Goal: Information Seeking & Learning: Learn about a topic

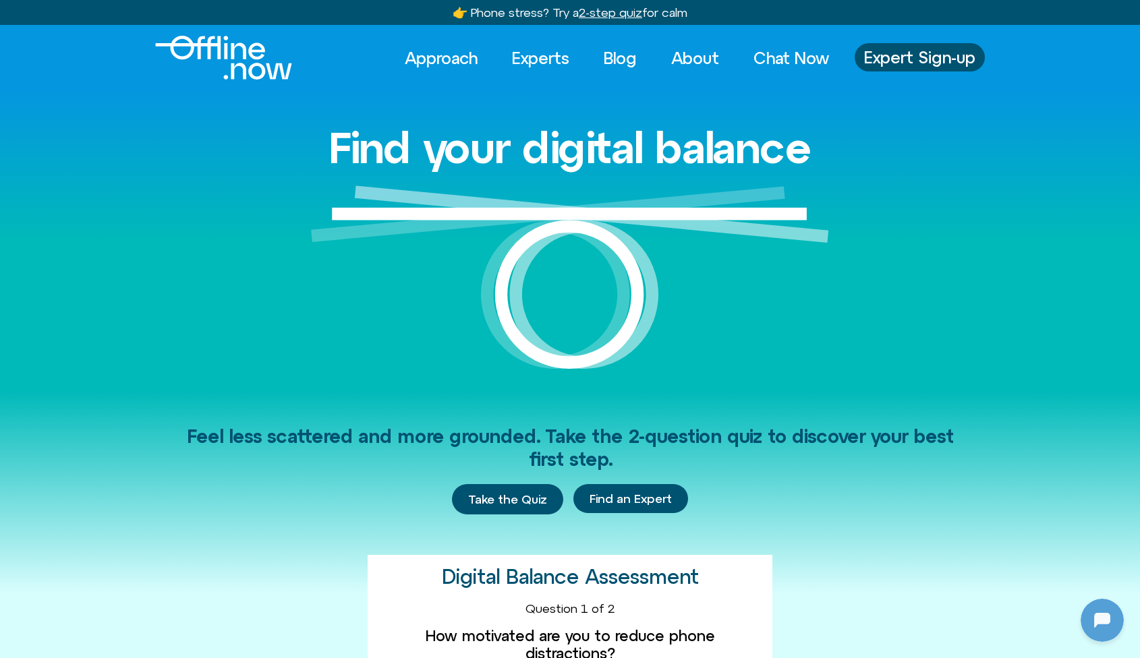
scroll to position [179, 0]
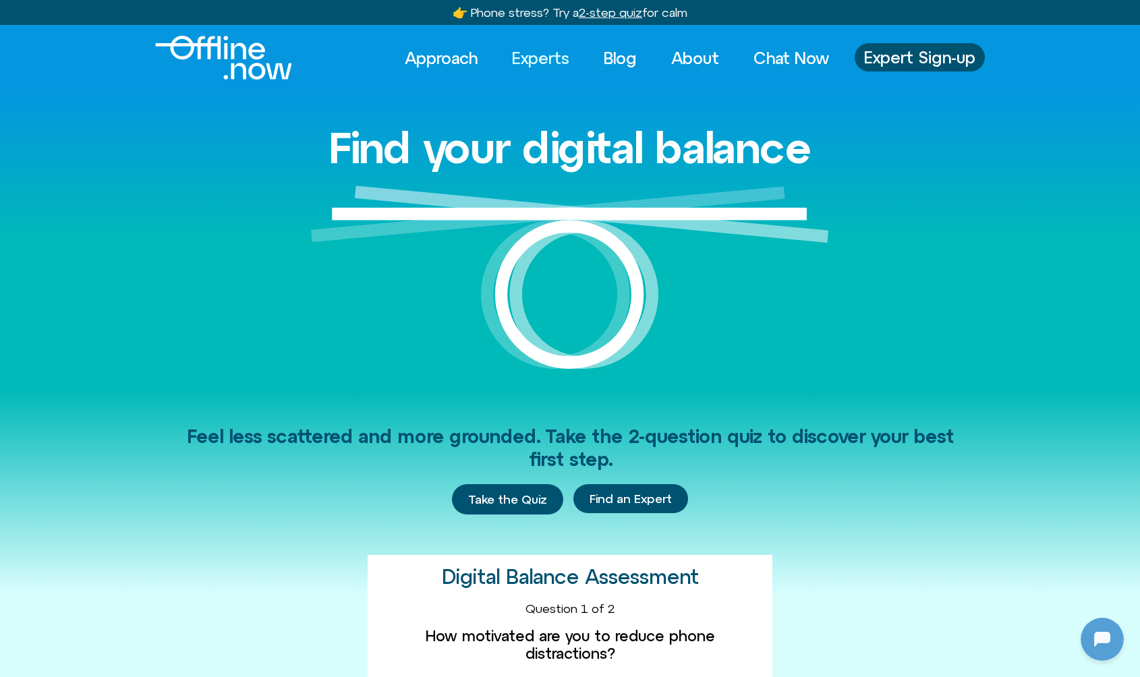
click at [546, 59] on link "Experts" at bounding box center [541, 58] width 82 height 30
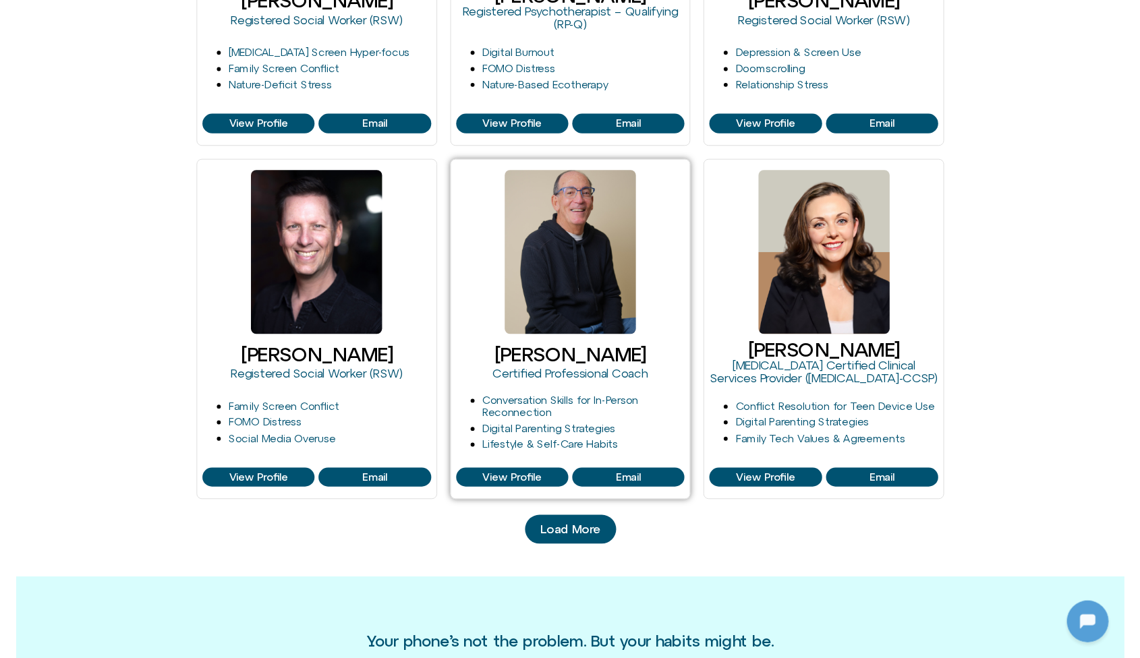
scroll to position [1202, 0]
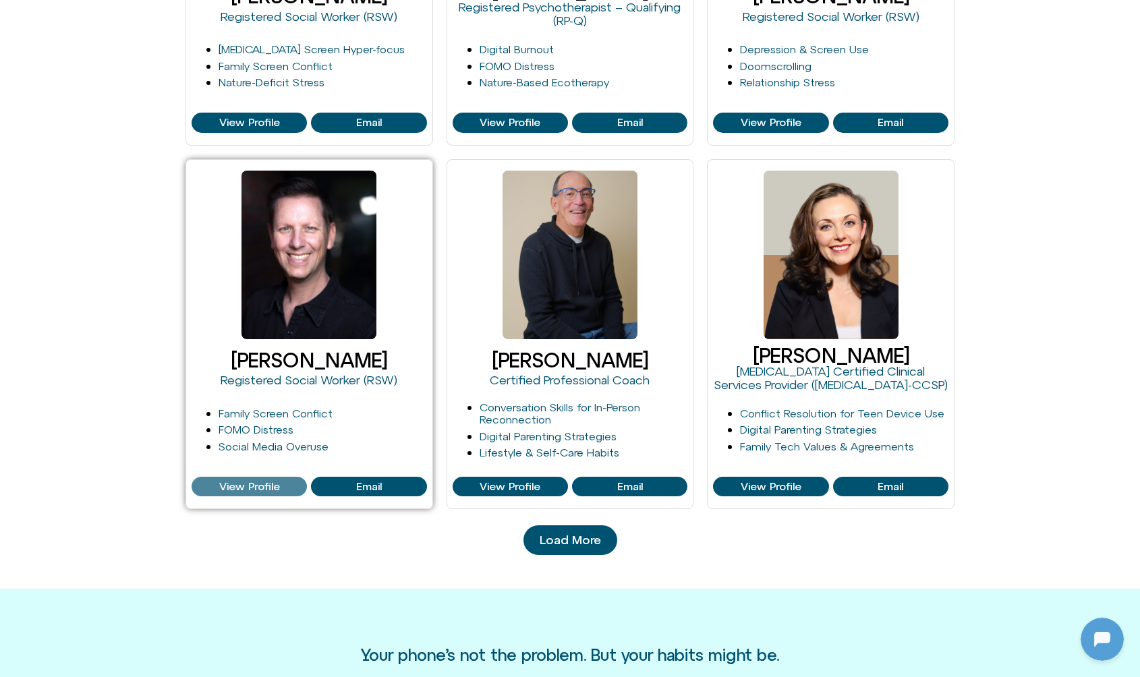
click at [260, 484] on span "View Profile" at bounding box center [249, 487] width 61 height 12
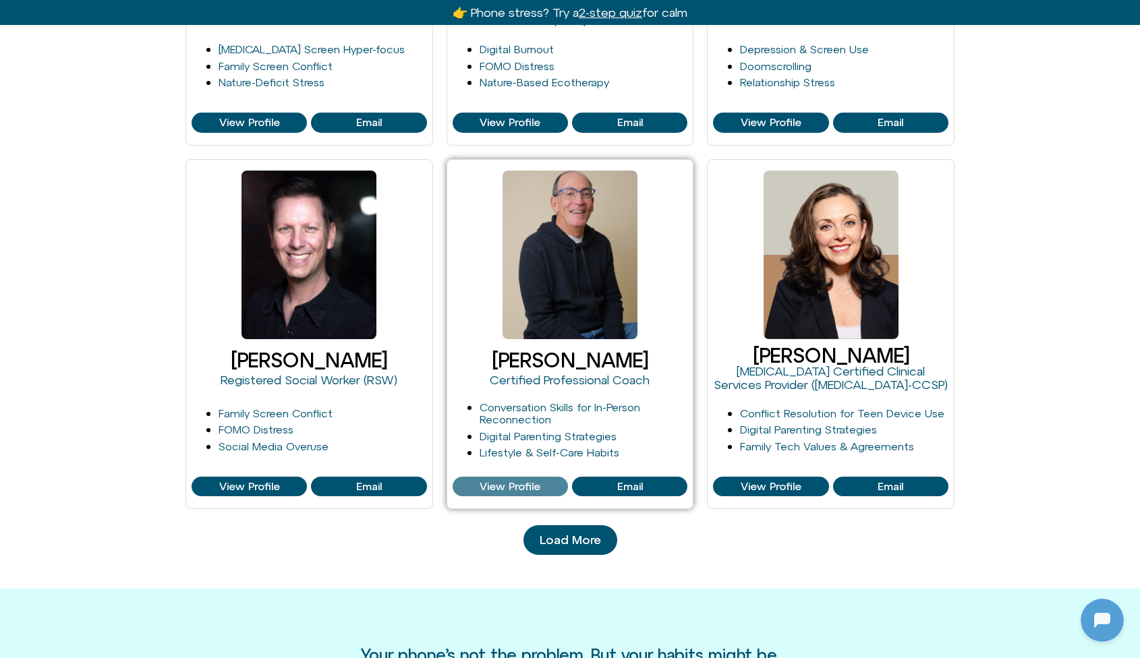
click at [497, 477] on link "View Profile" at bounding box center [509, 487] width 115 height 20
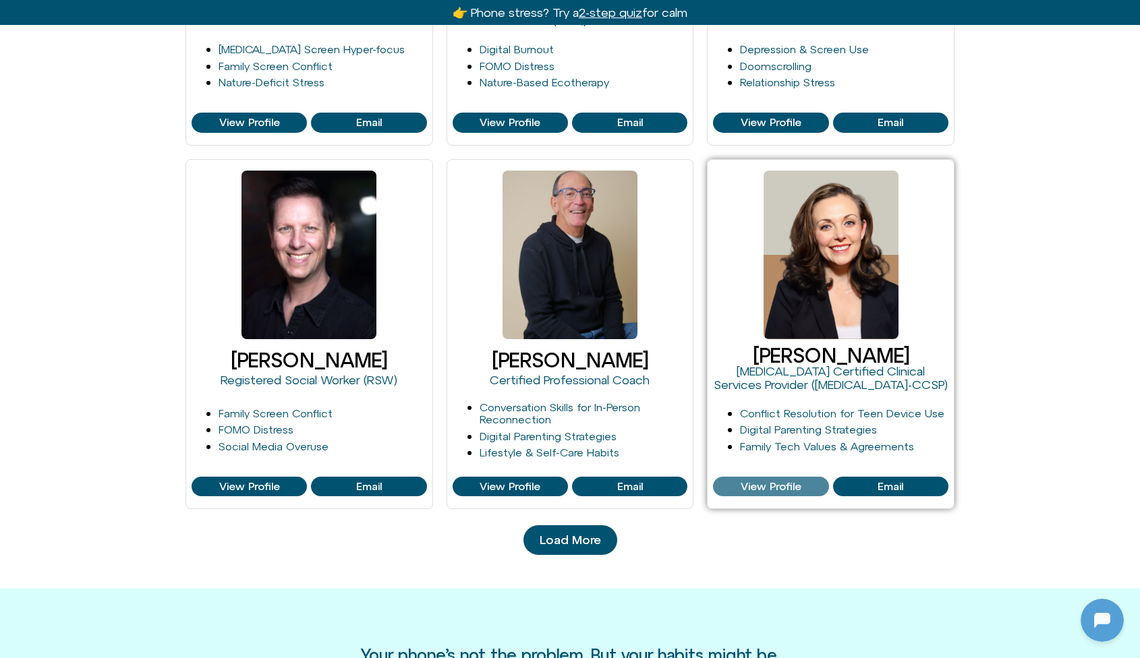
click at [744, 482] on span "View Profile" at bounding box center [770, 487] width 61 height 12
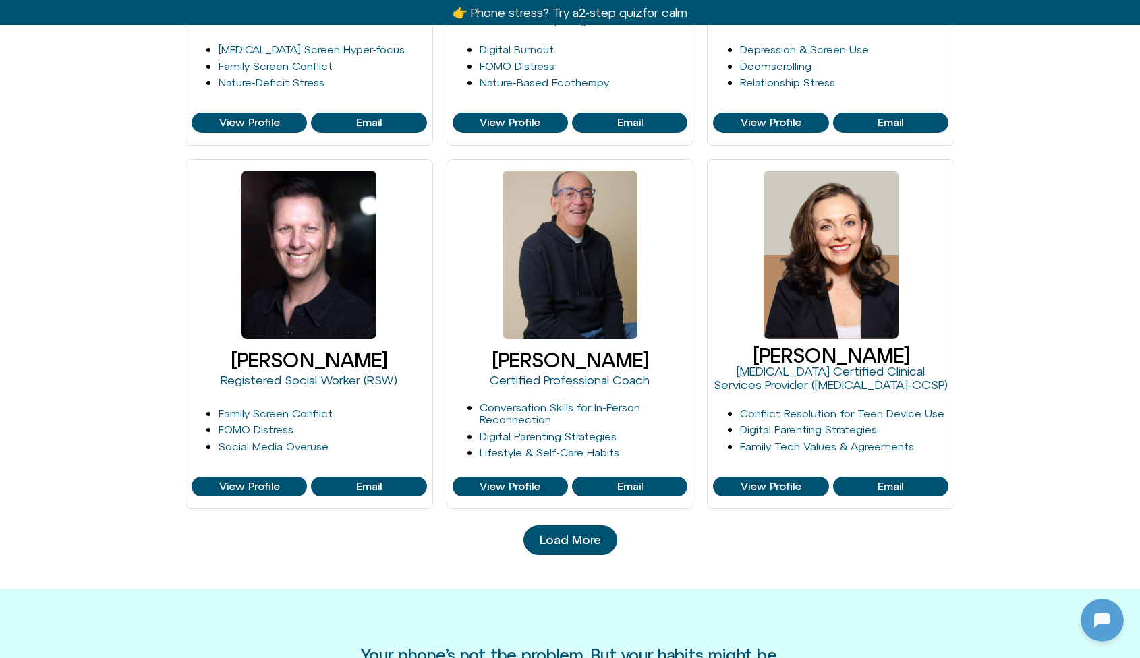
click at [576, 533] on span "Load More" at bounding box center [569, 539] width 61 height 13
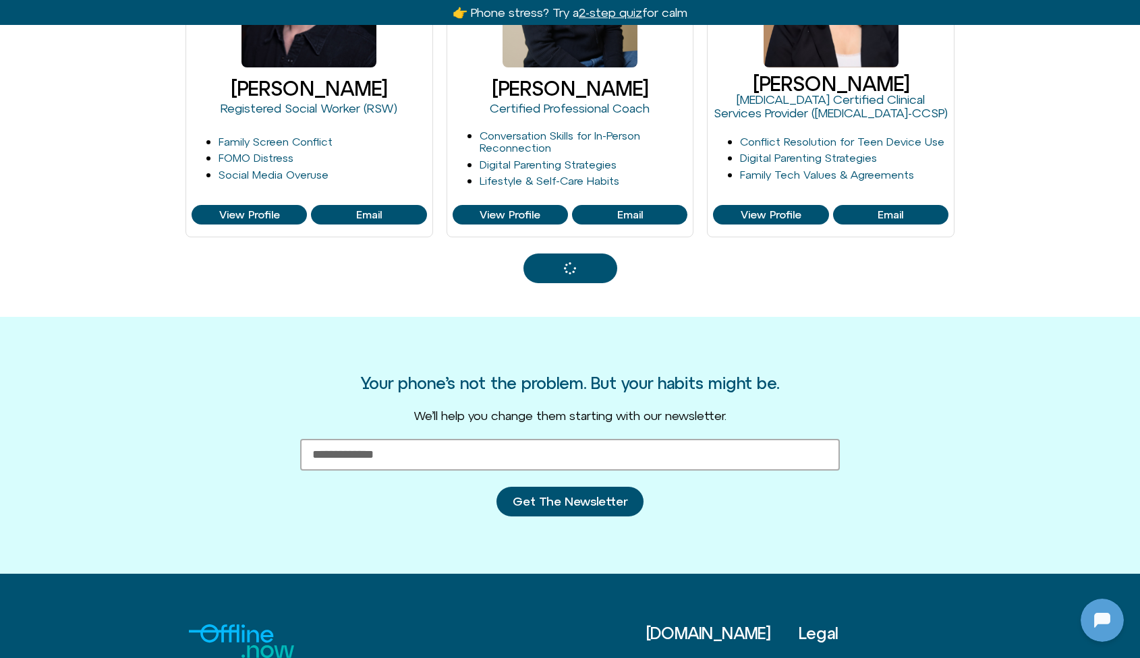
scroll to position [1478, 0]
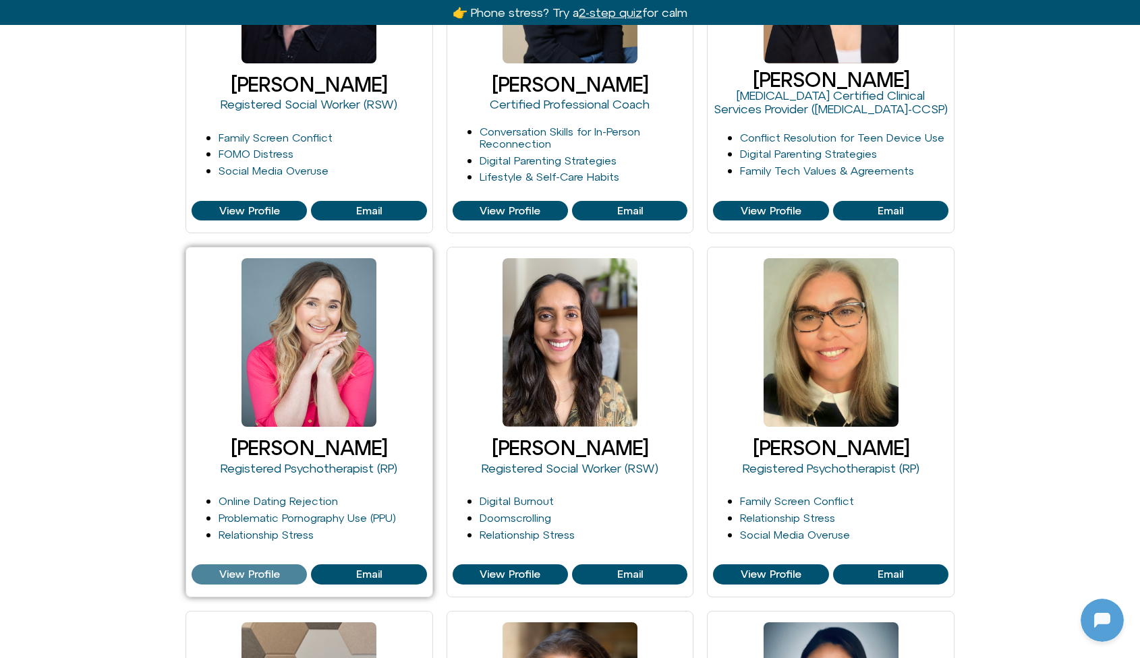
click at [256, 568] on span "View Profile" at bounding box center [249, 574] width 61 height 12
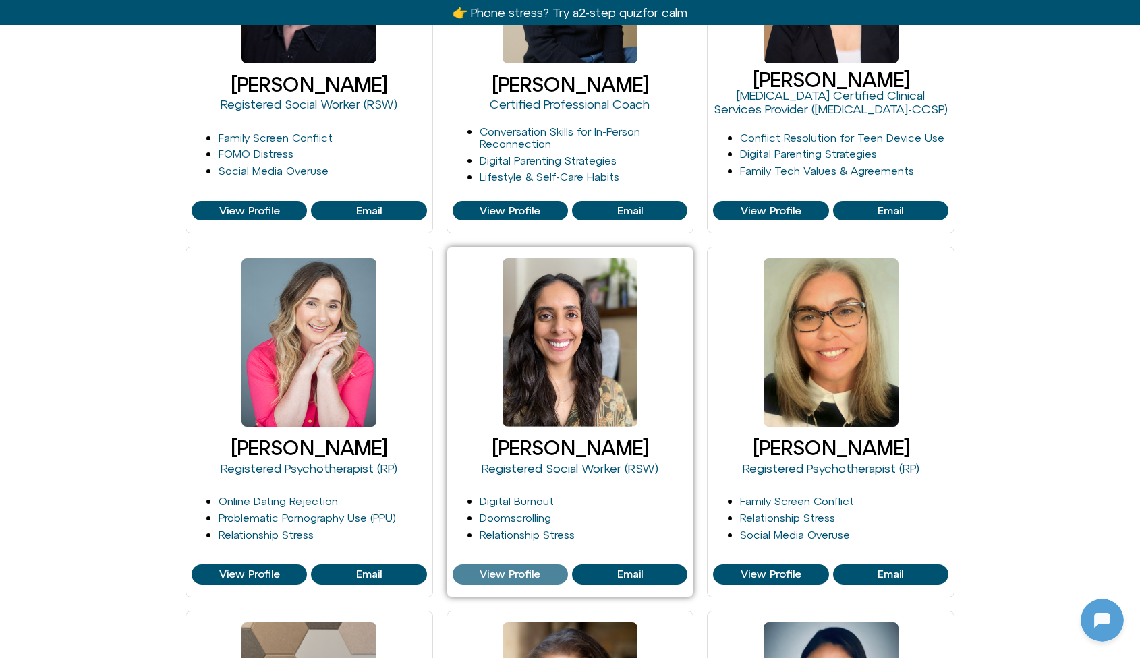
click at [486, 579] on link "View Profile" at bounding box center [509, 574] width 115 height 20
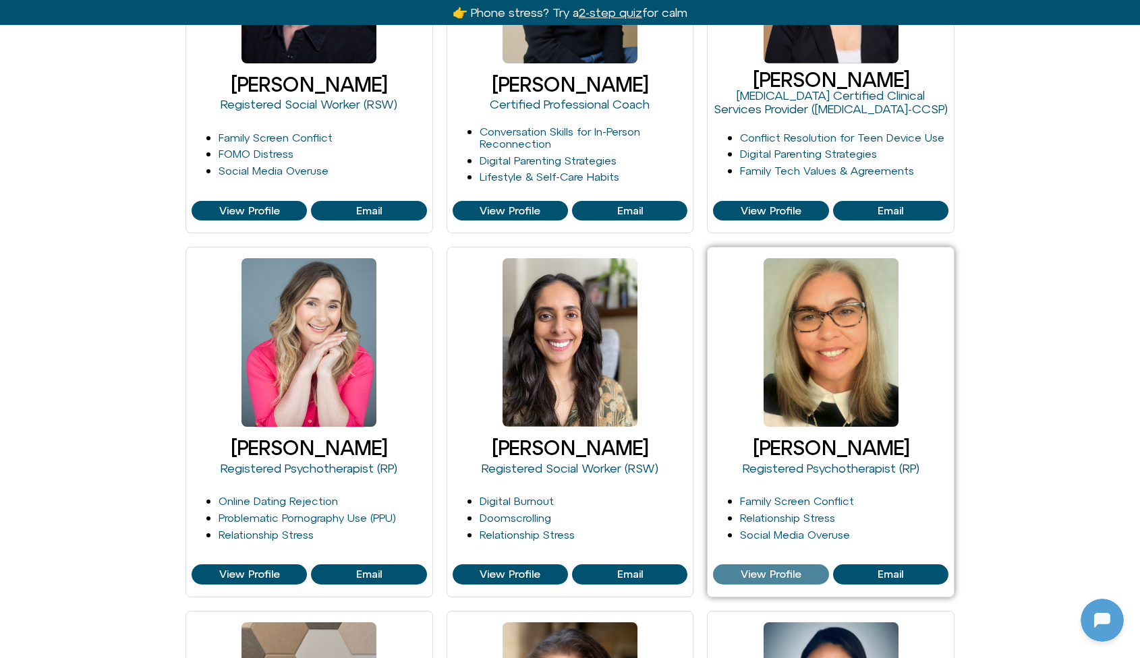
click at [729, 568] on span "View Profile" at bounding box center [770, 574] width 107 height 12
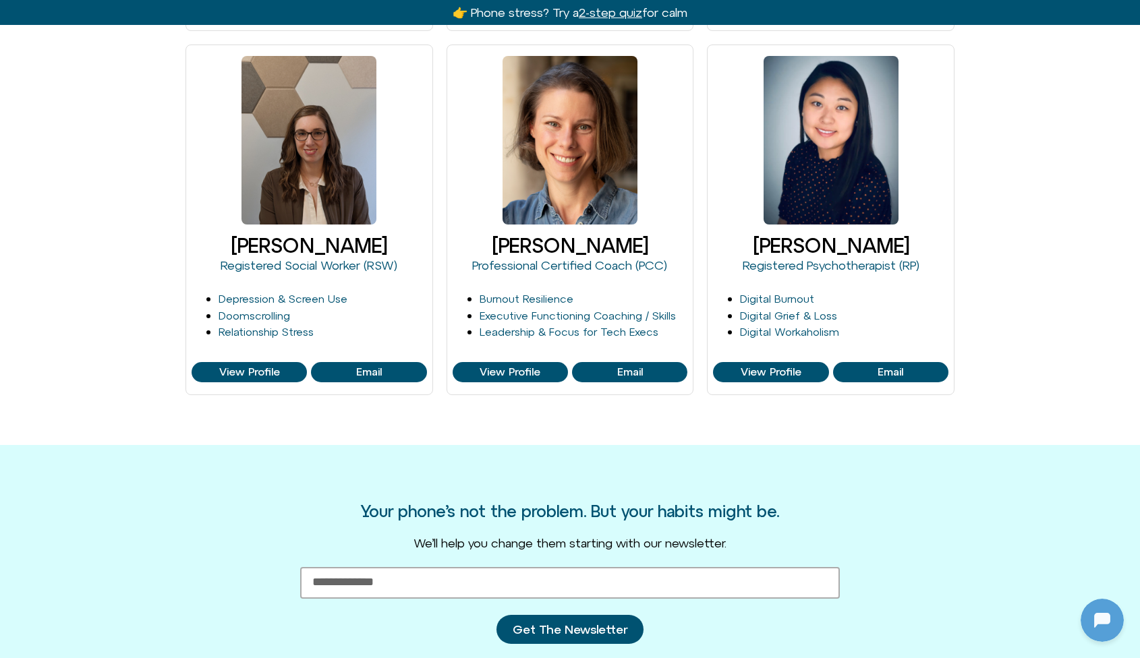
scroll to position [2055, 0]
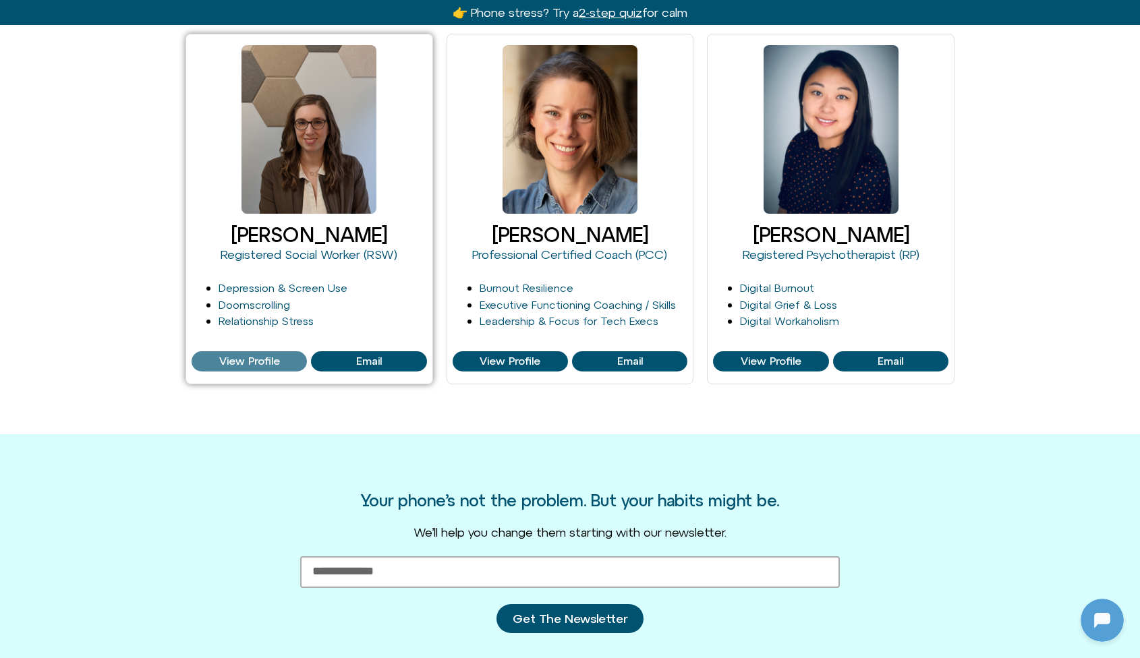
click at [267, 355] on span "View Profile" at bounding box center [249, 361] width 61 height 12
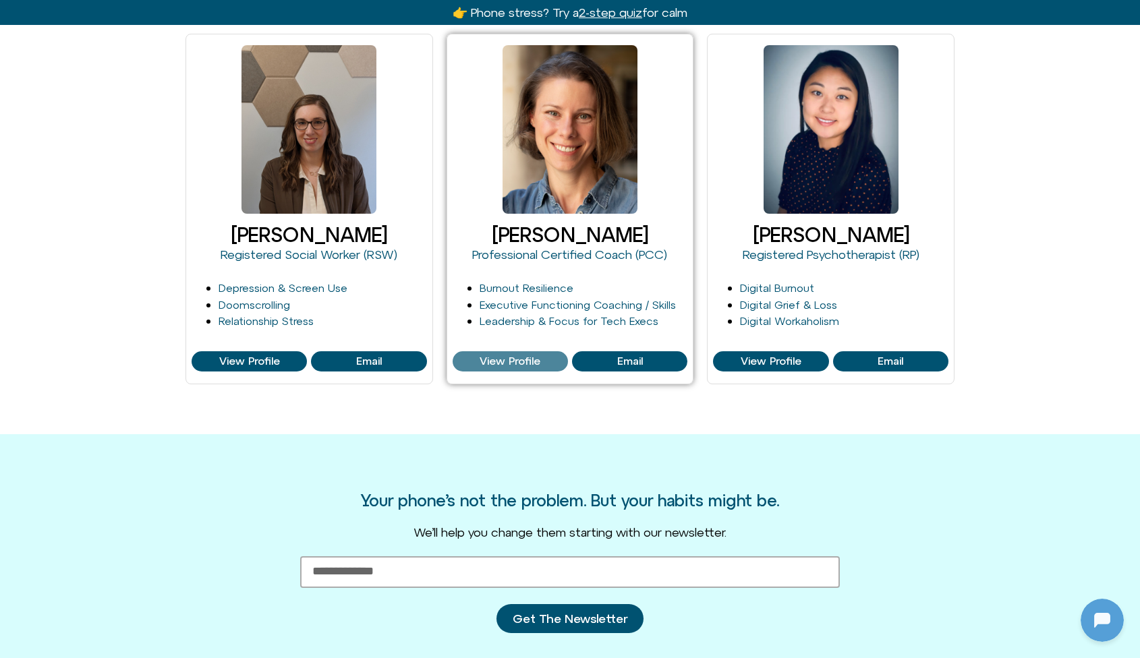
click at [500, 358] on span "View Profile" at bounding box center [509, 361] width 61 height 12
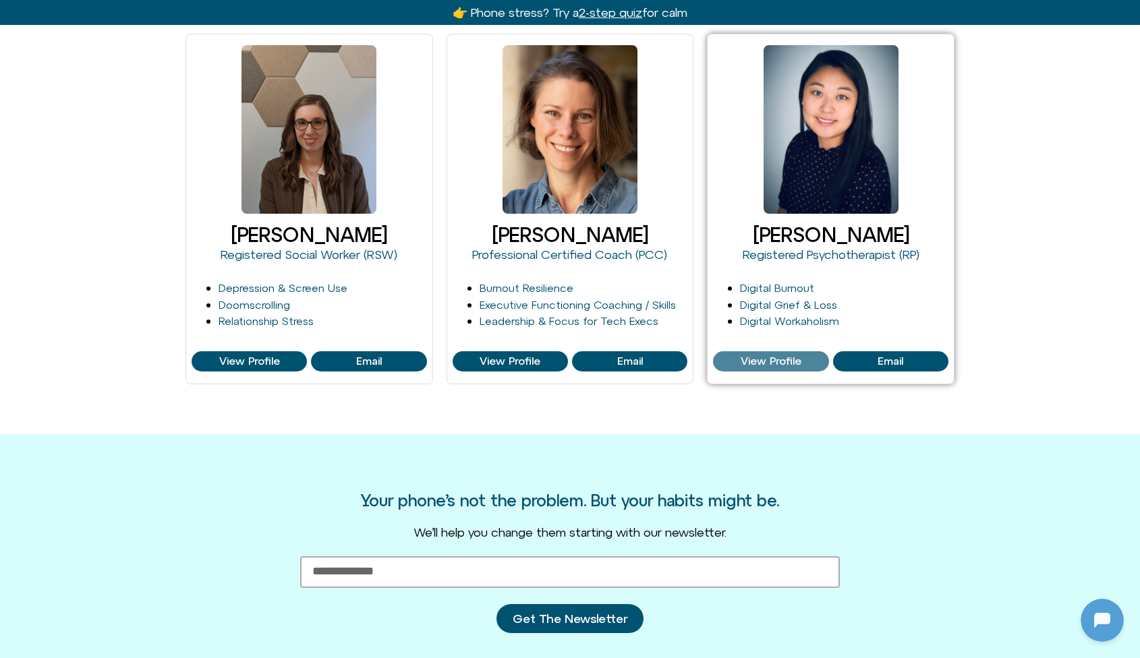
click at [733, 363] on span "View Profile" at bounding box center [770, 361] width 107 height 12
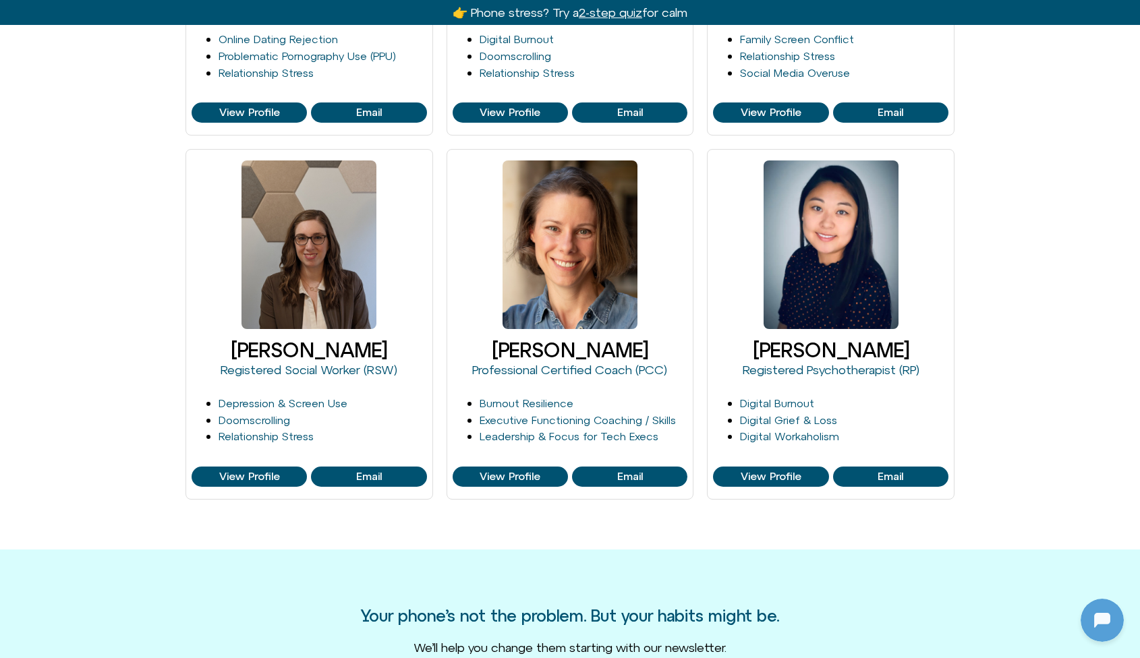
scroll to position [1933, 0]
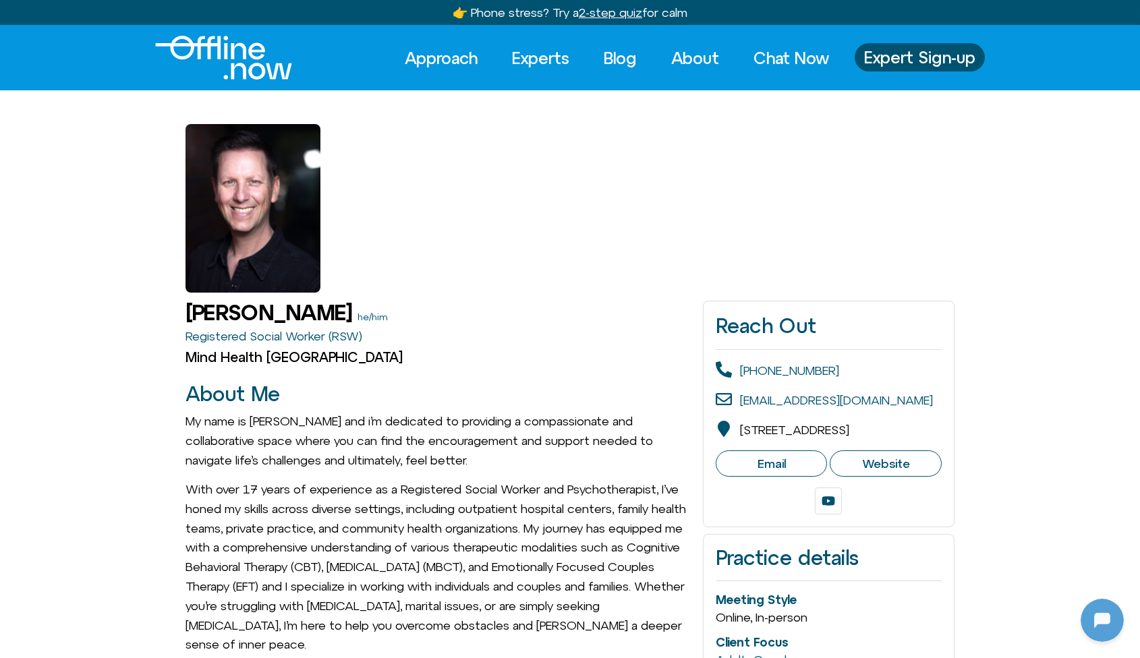
scroll to position [179, 0]
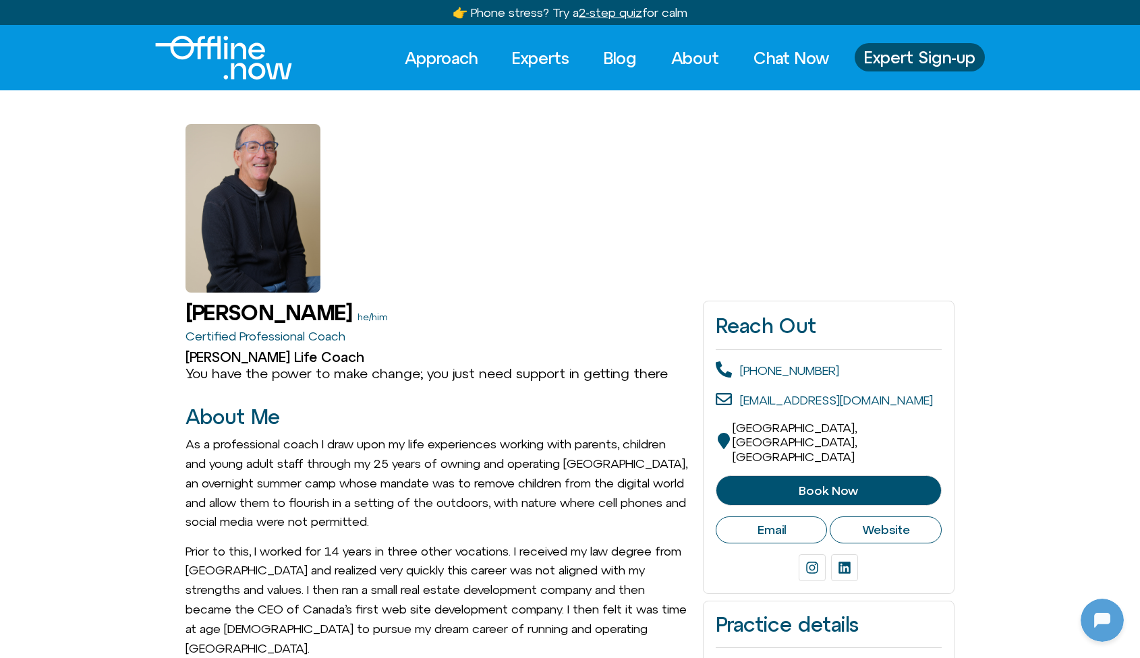
scroll to position [179, 0]
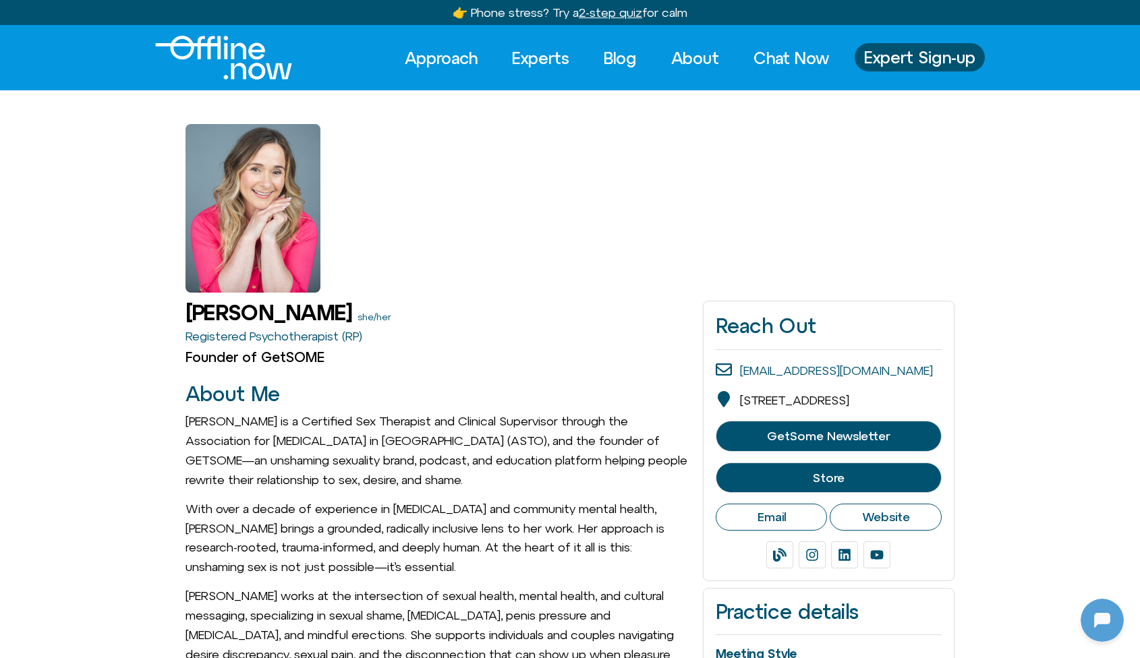
scroll to position [179, 0]
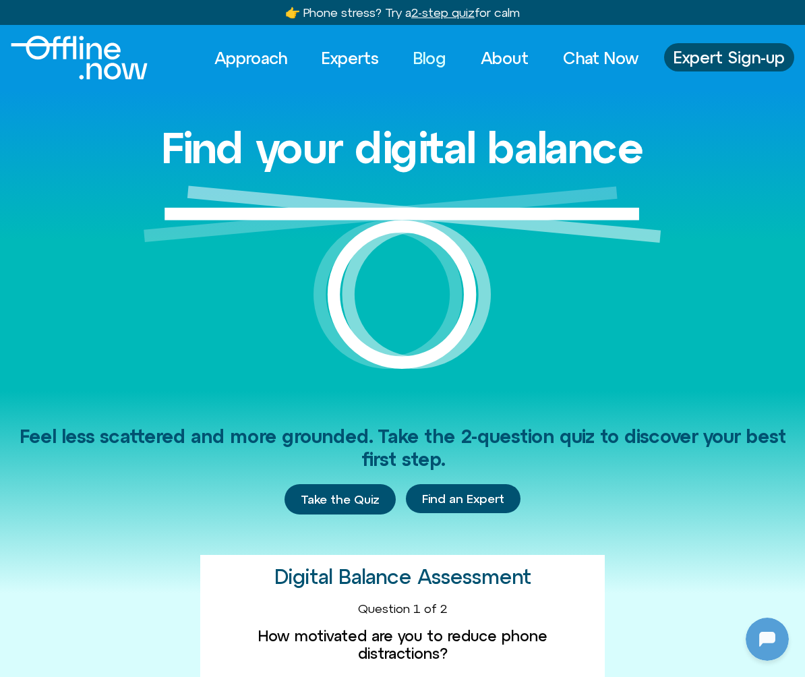
scroll to position [179, 0]
click at [421, 61] on link "Blog" at bounding box center [429, 58] width 57 height 30
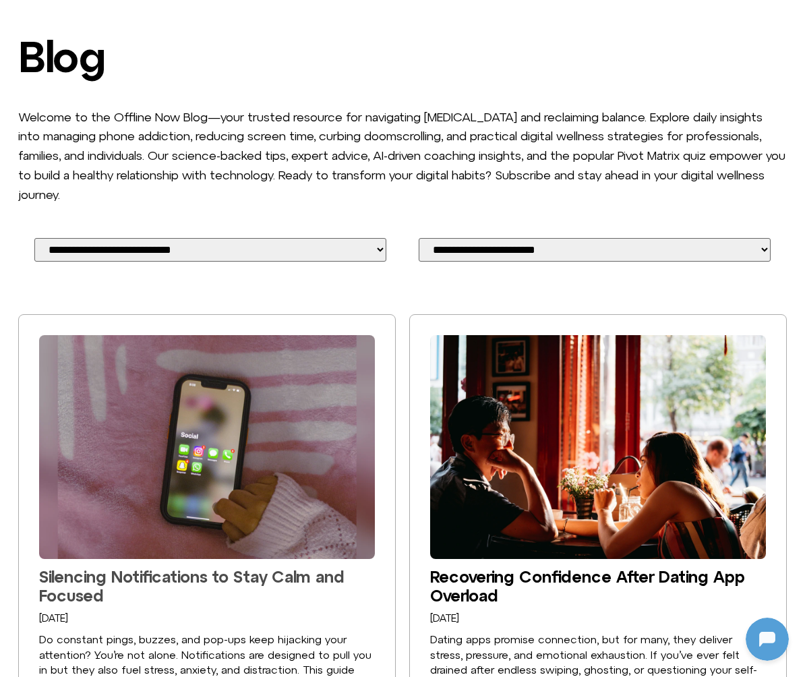
scroll to position [179, 0]
click at [236, 567] on link "Silencing Notifications to Stay Calm and Focused" at bounding box center [191, 586] width 305 height 38
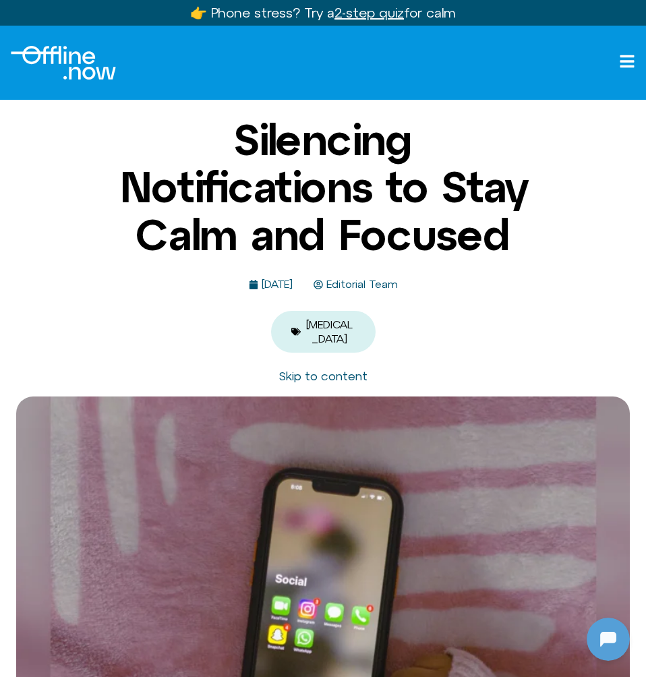
click at [372, 291] on span "Editorial Team" at bounding box center [360, 285] width 75 height 12
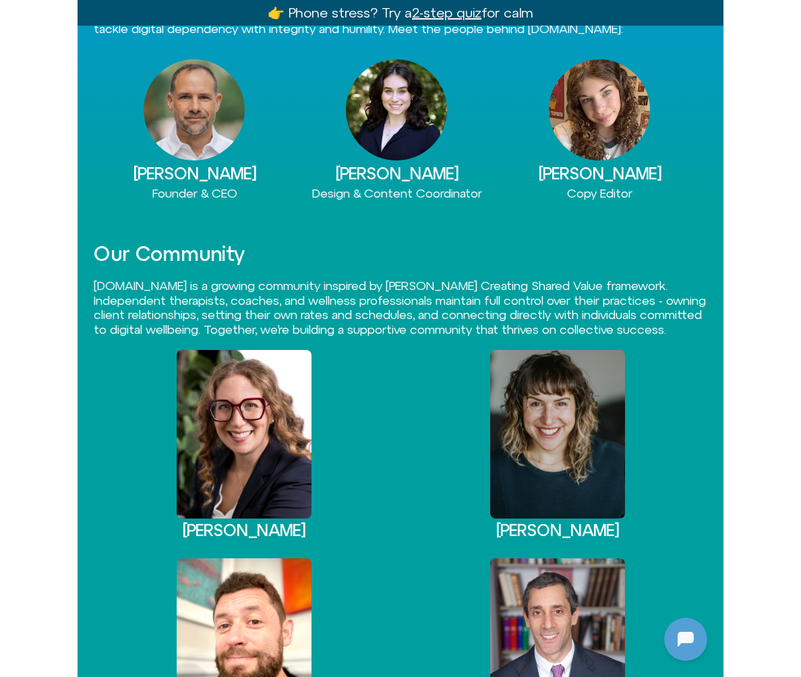
scroll to position [212, 0]
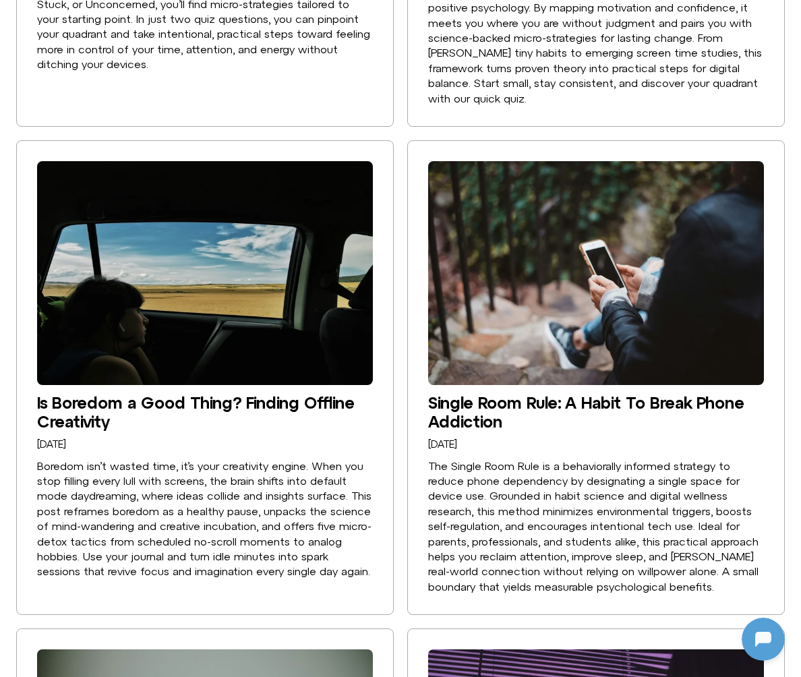
scroll to position [1288, 0]
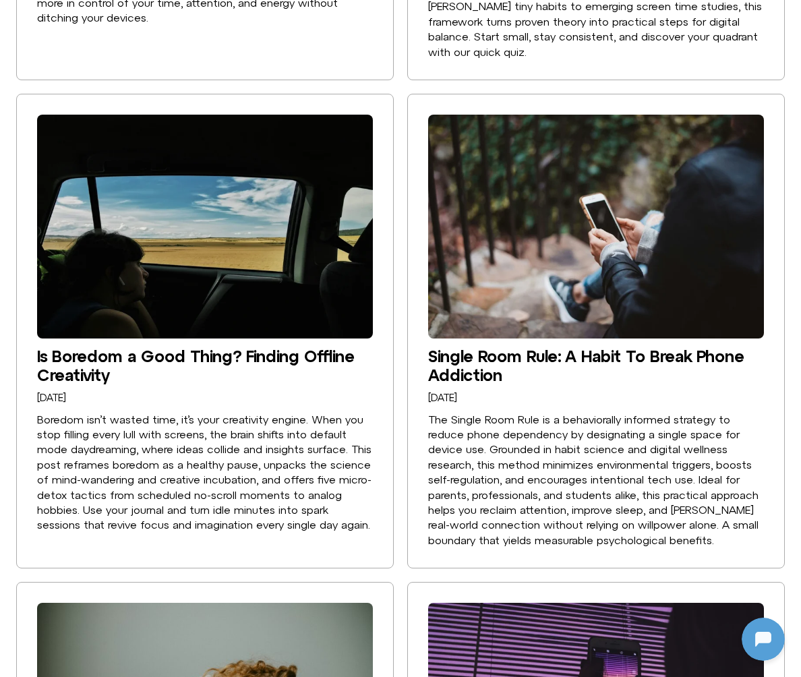
click at [255, 351] on h2 "Is Boredom a Good Thing? Finding Offline Creativity" at bounding box center [205, 366] width 336 height 38
click at [260, 347] on link "Is Boredom a Good Thing? Finding Offline Creativity" at bounding box center [196, 366] width 318 height 38
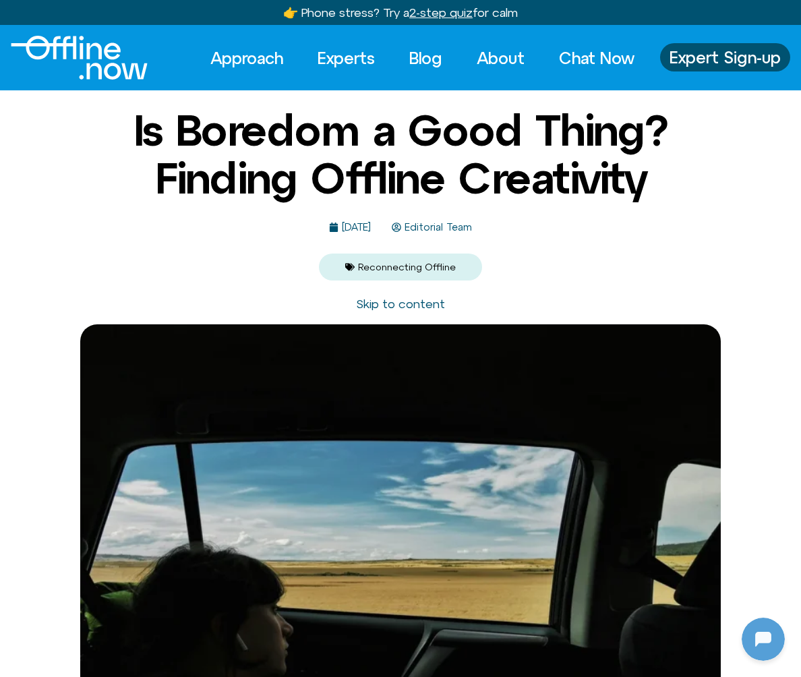
scroll to position [179, 0]
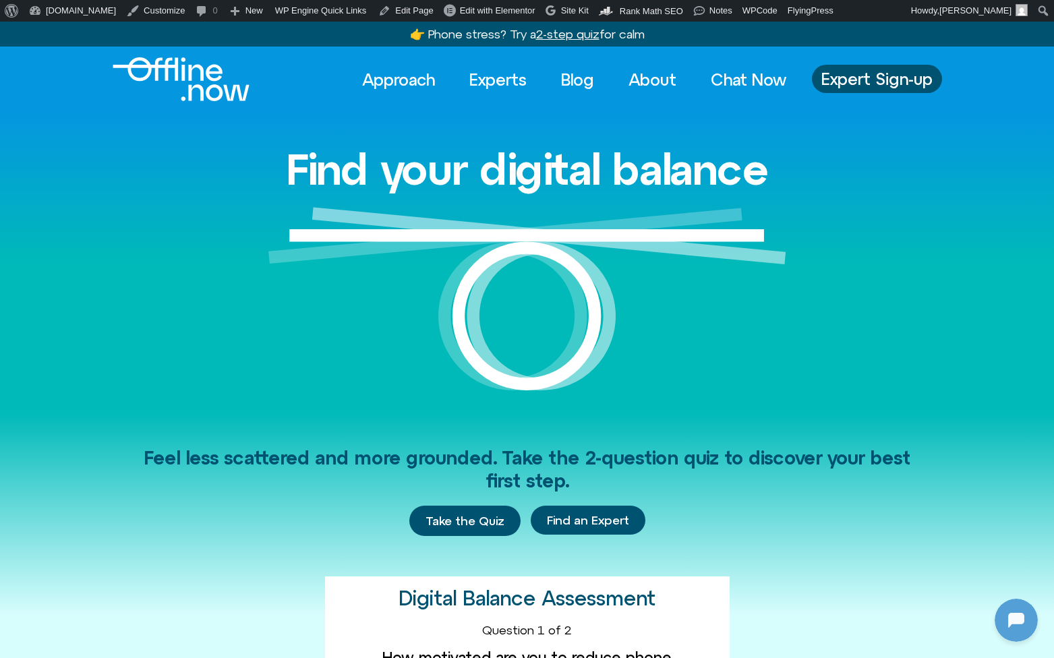
scroll to position [179, 0]
click at [488, 89] on link "Experts" at bounding box center [498, 80] width 82 height 30
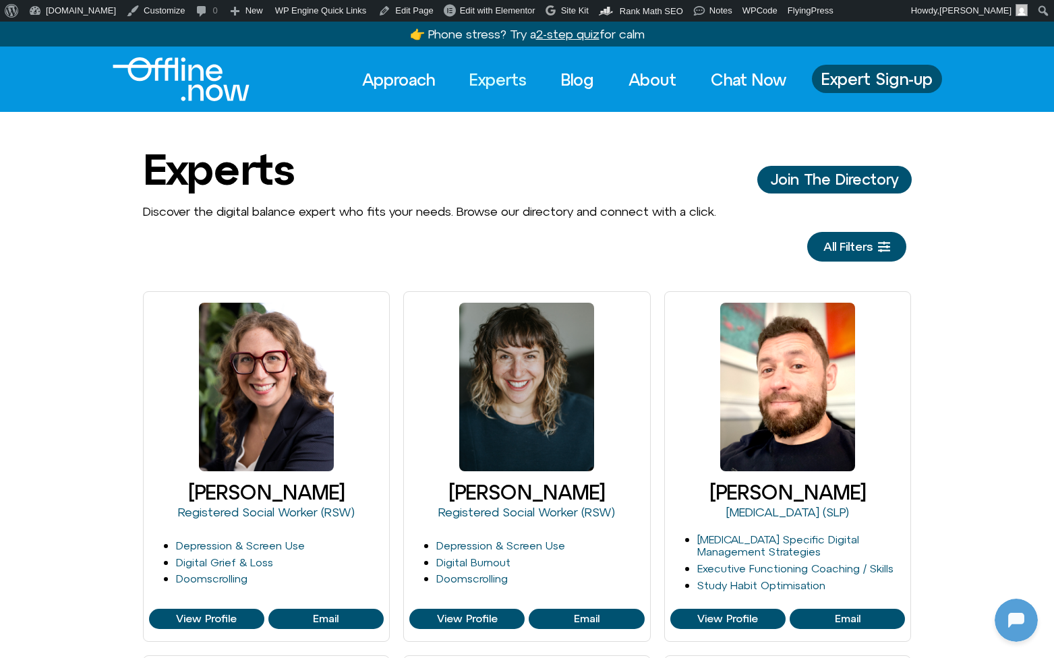
scroll to position [179, 0]
click at [572, 79] on link "Blog" at bounding box center [577, 80] width 57 height 30
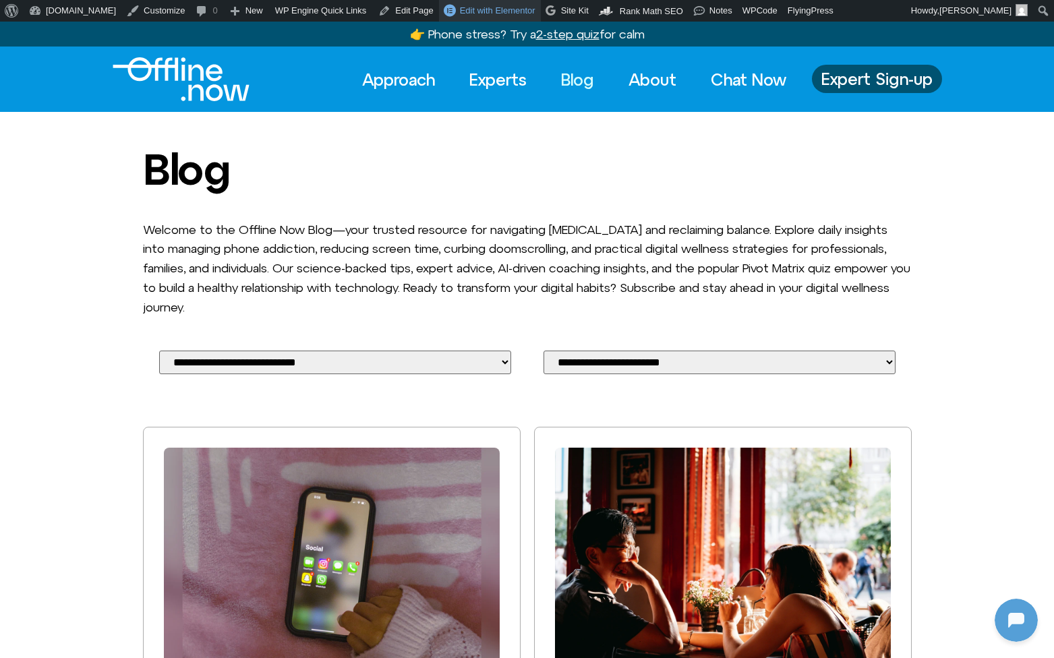
scroll to position [179, 0]
click at [394, 80] on link "Approach" at bounding box center [398, 80] width 97 height 30
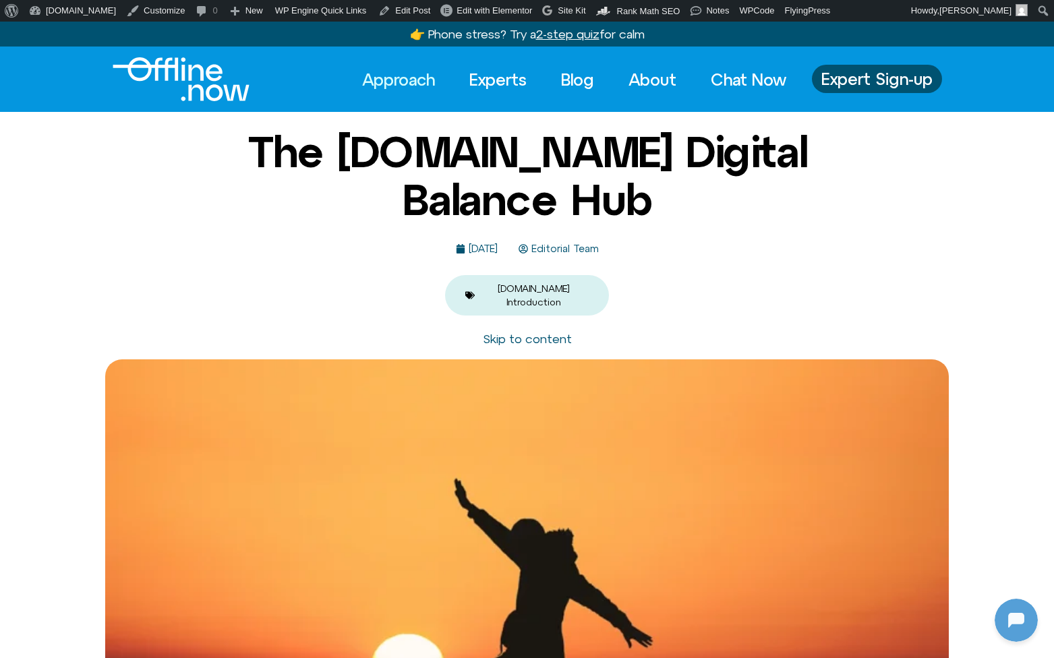
scroll to position [179, 0]
click at [506, 76] on link "Experts" at bounding box center [498, 80] width 82 height 30
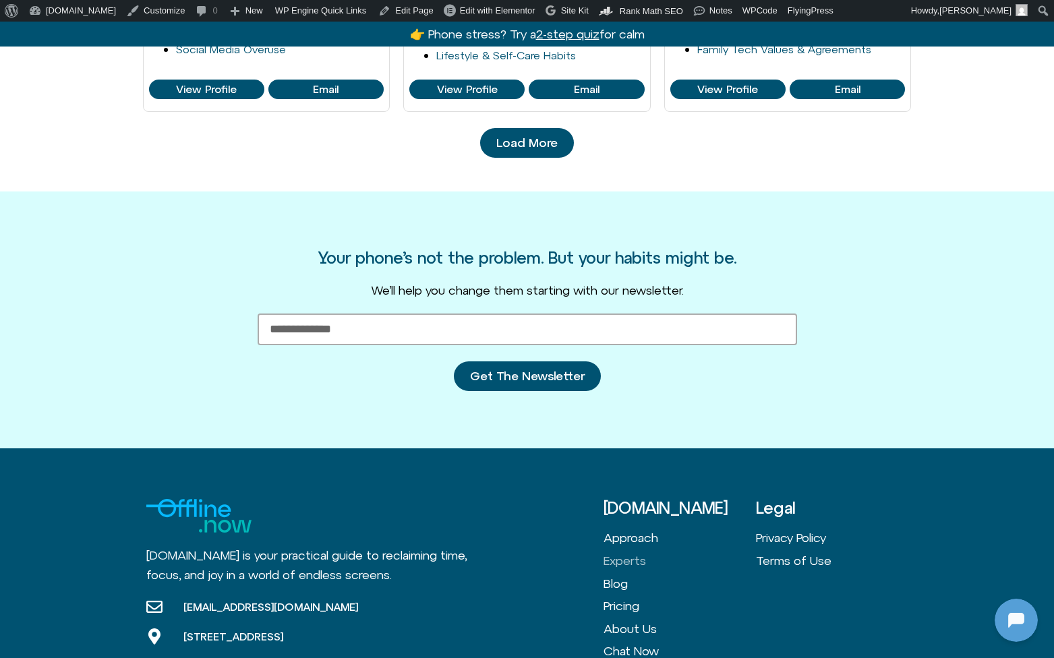
scroll to position [1484, 0]
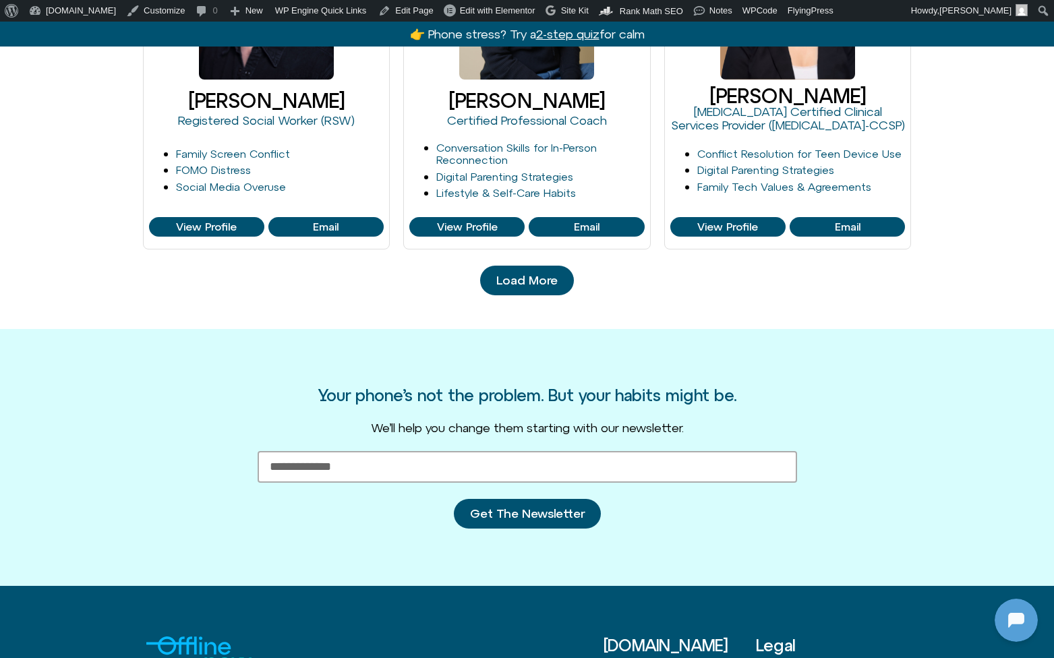
click at [521, 280] on span "Load More" at bounding box center [526, 280] width 61 height 13
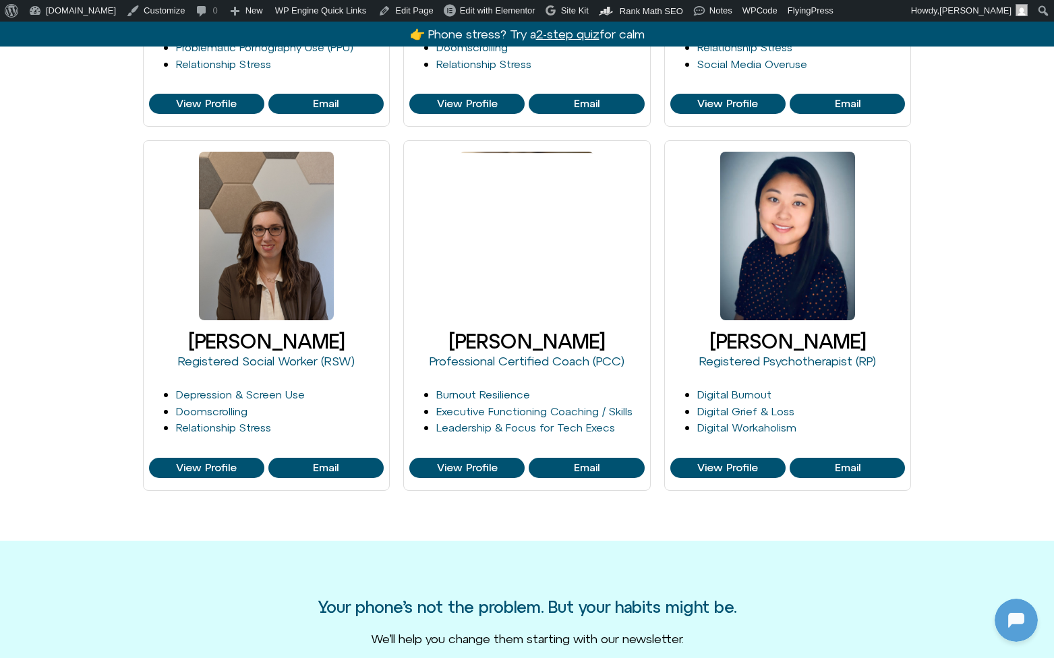
scroll to position [1904, 0]
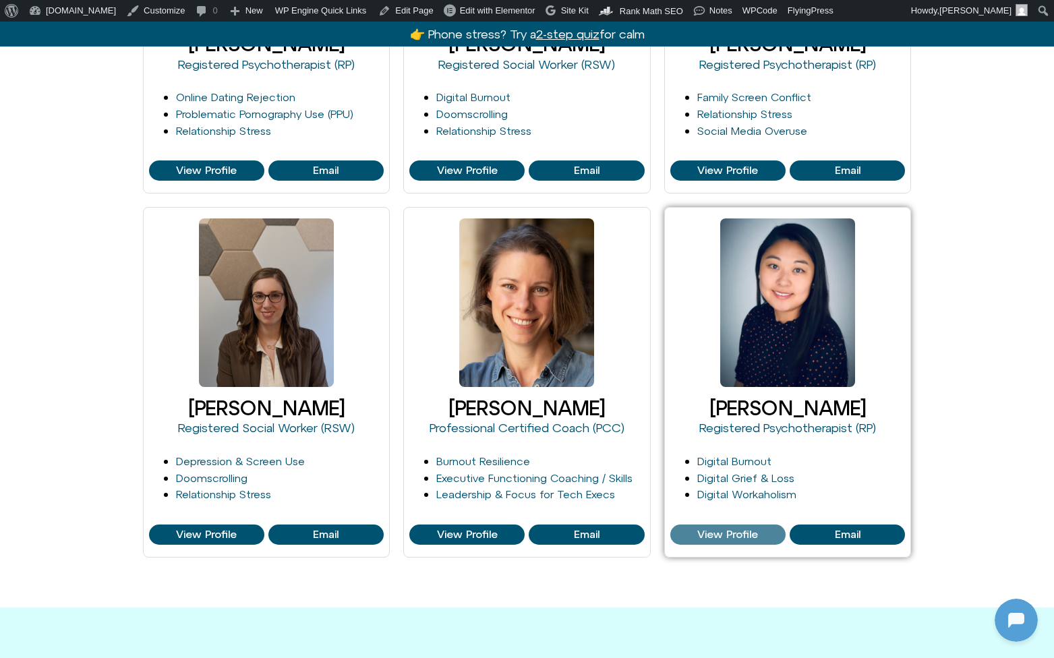
click at [720, 535] on span "View Profile" at bounding box center [727, 535] width 61 height 12
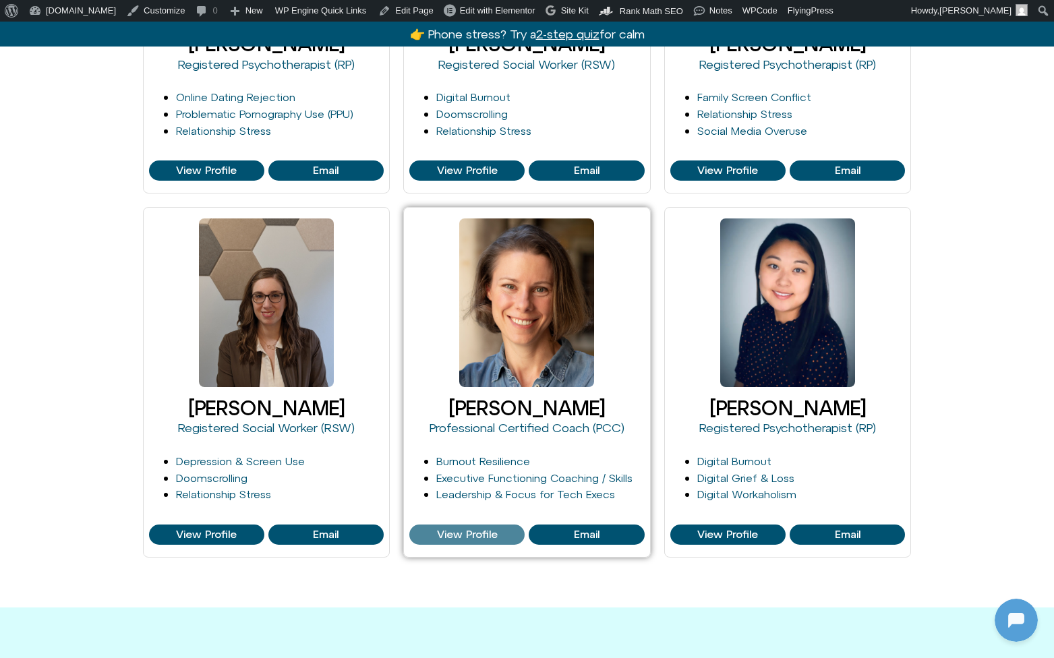
click at [497, 535] on span "View Profile" at bounding box center [467, 535] width 61 height 12
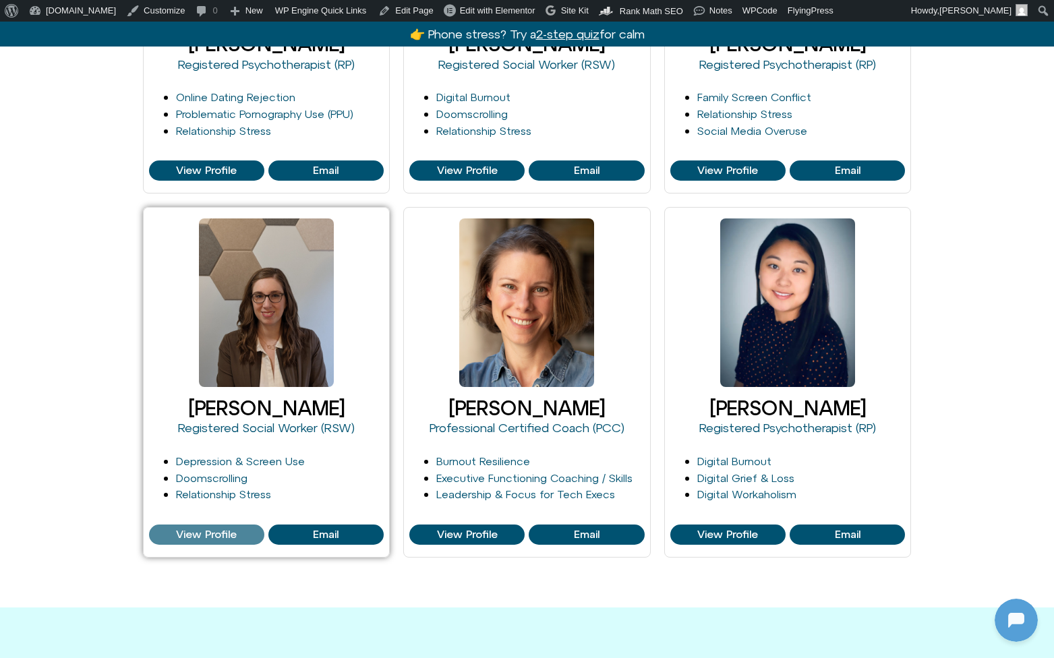
click at [226, 540] on link "View Profile" at bounding box center [206, 535] width 115 height 20
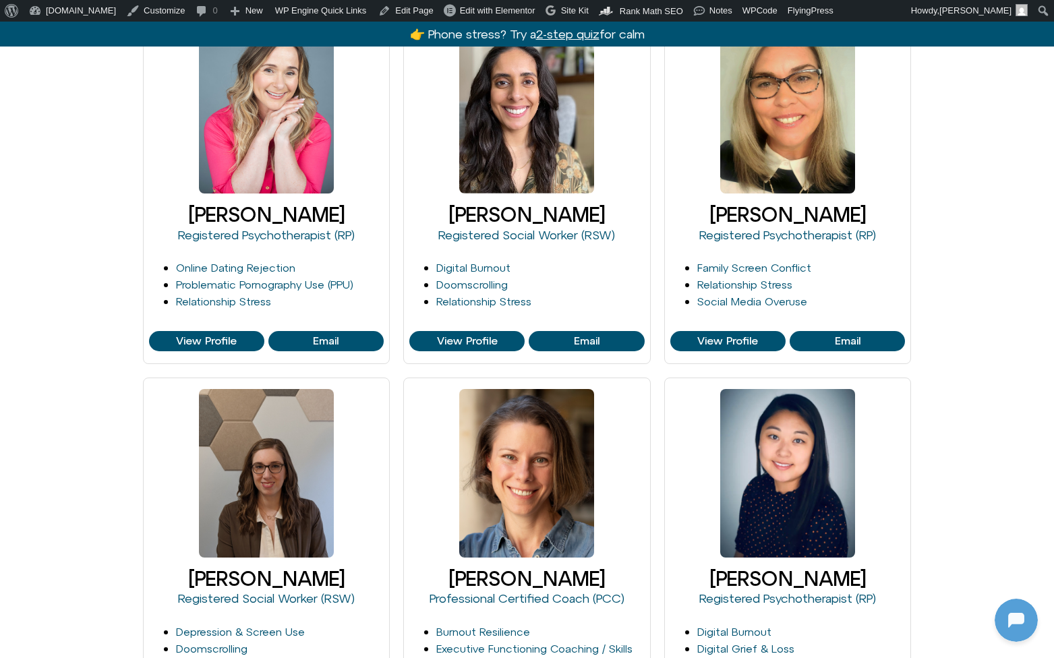
scroll to position [1720, 0]
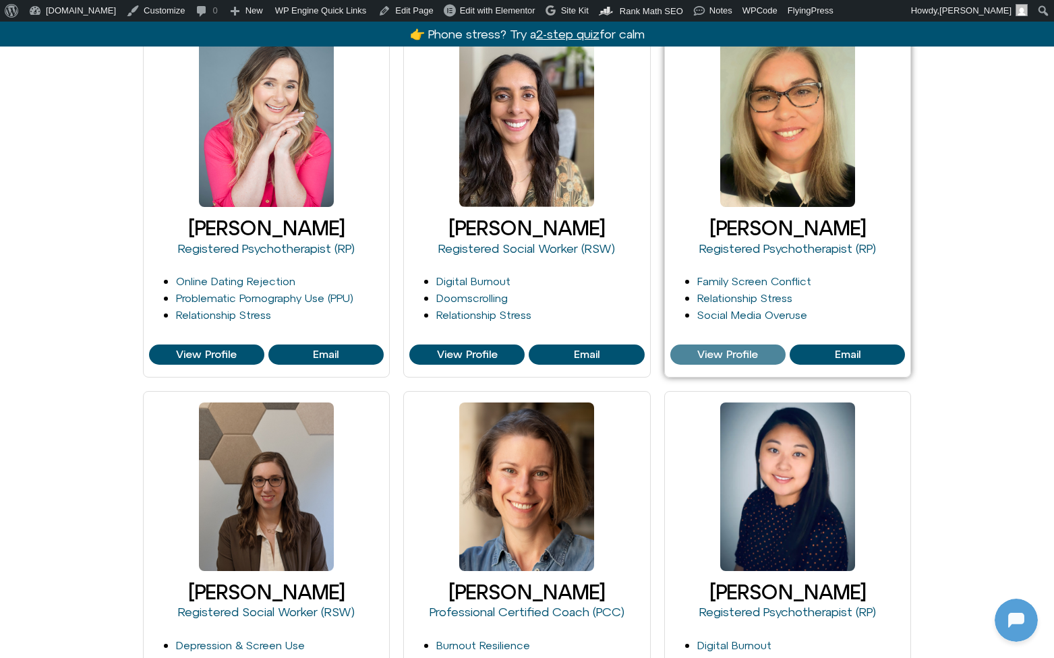
click at [734, 355] on span "View Profile" at bounding box center [727, 355] width 61 height 12
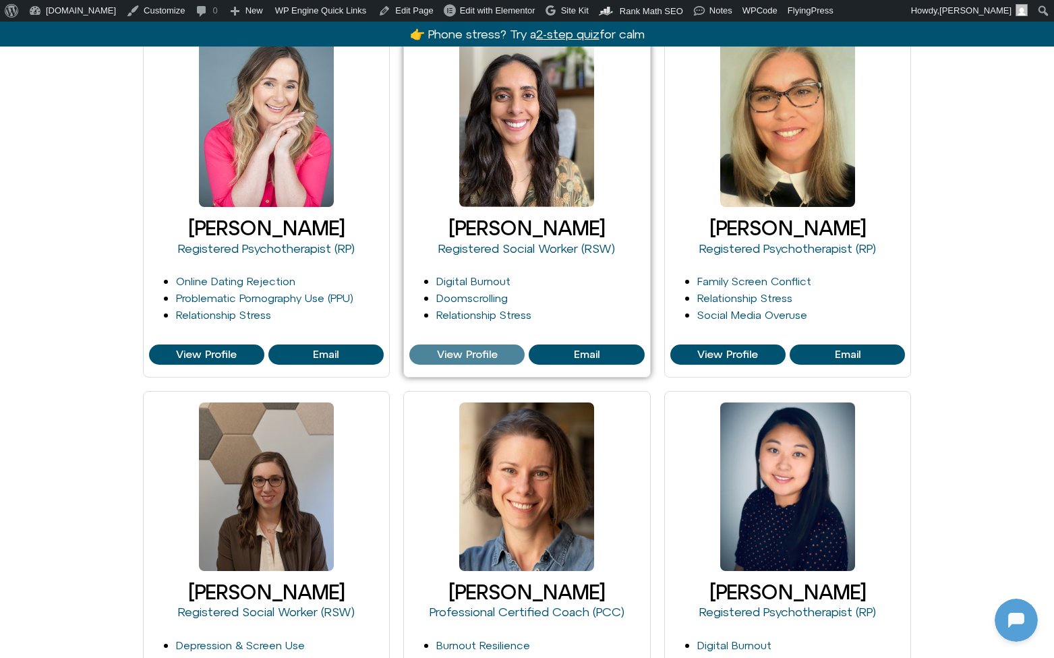
click at [490, 351] on span "View Profile" at bounding box center [467, 355] width 61 height 12
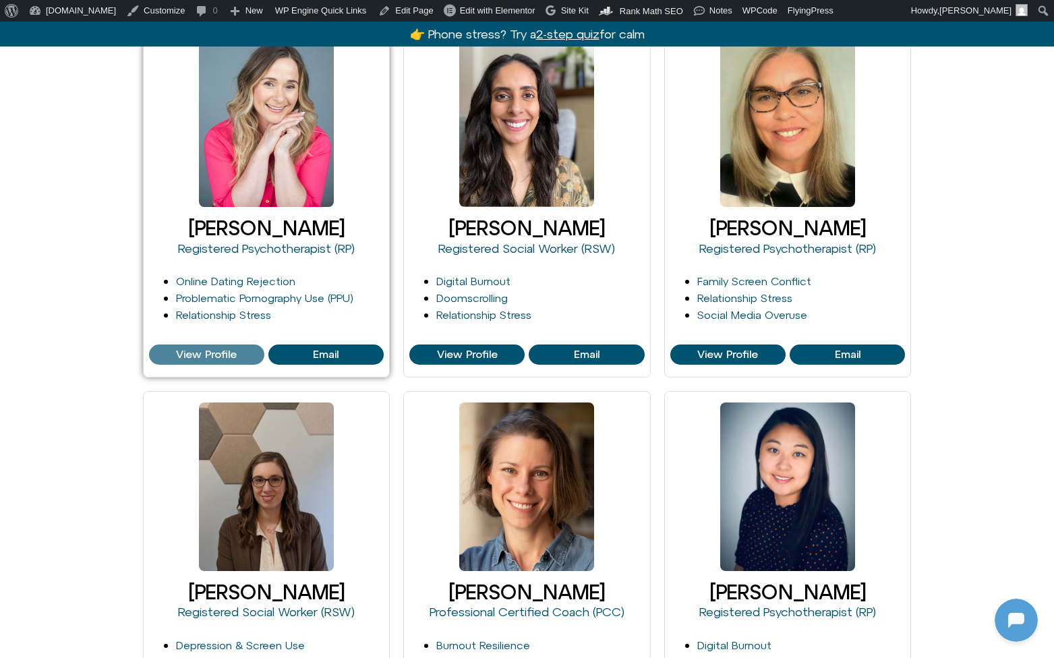
click at [202, 349] on span "View Profile" at bounding box center [206, 355] width 61 height 12
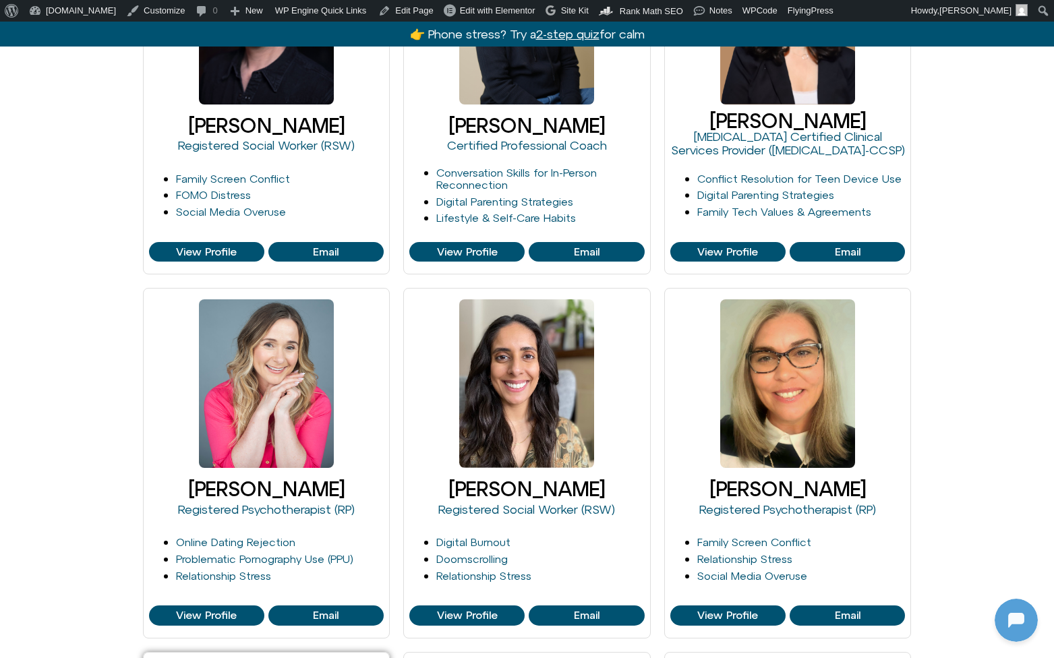
scroll to position [1235, 0]
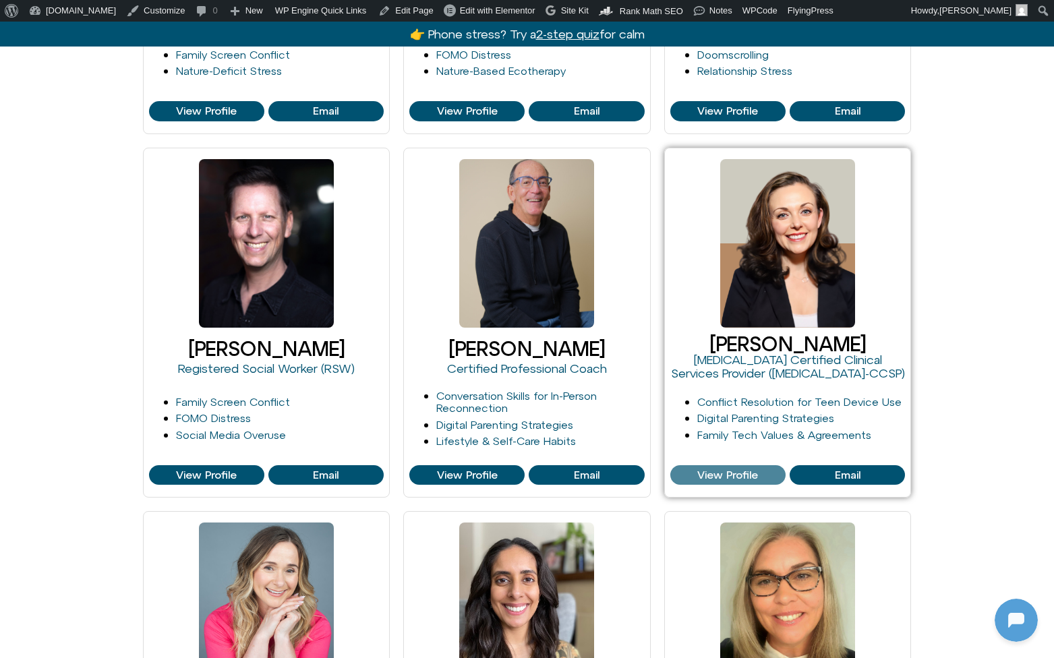
click at [720, 469] on span "View Profile" at bounding box center [727, 475] width 61 height 12
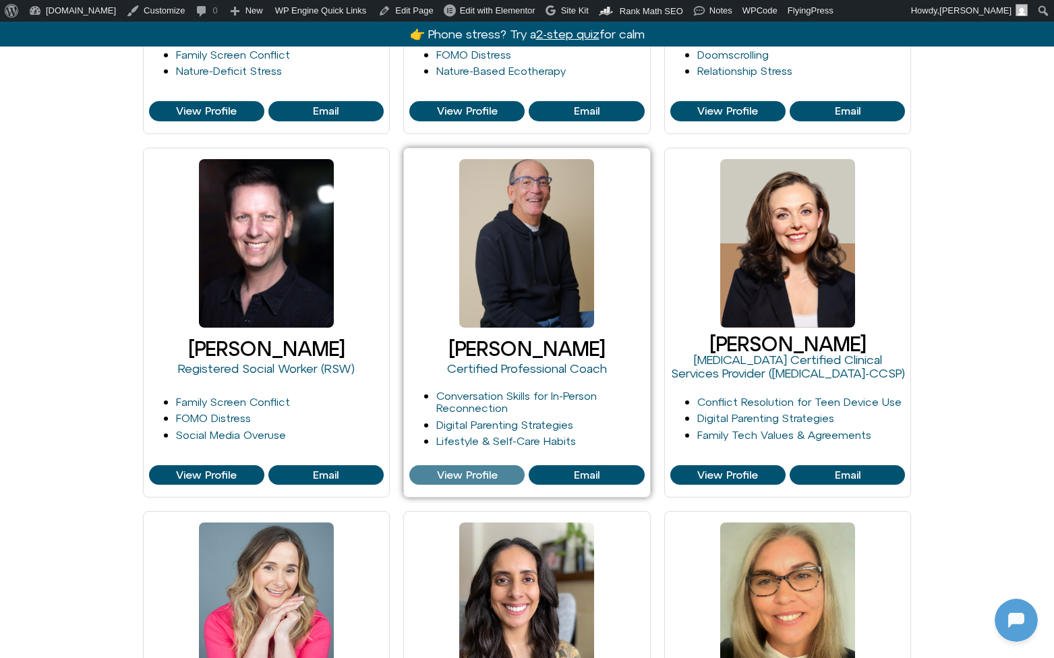
click at [504, 469] on span "View Profile" at bounding box center [466, 475] width 107 height 12
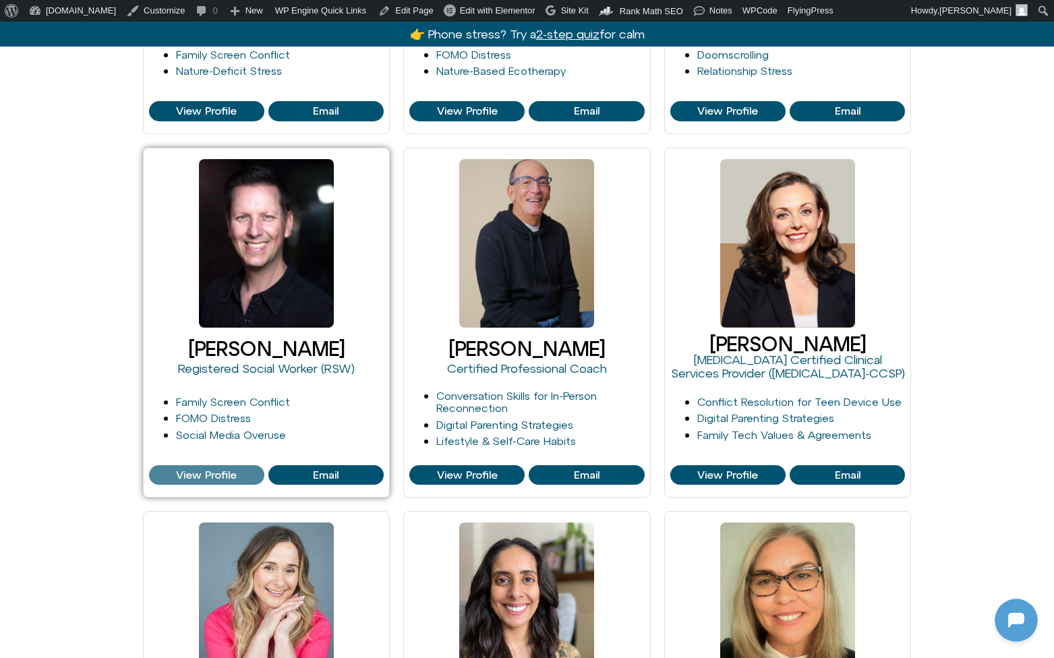
click at [237, 472] on span "View Profile" at bounding box center [206, 475] width 107 height 12
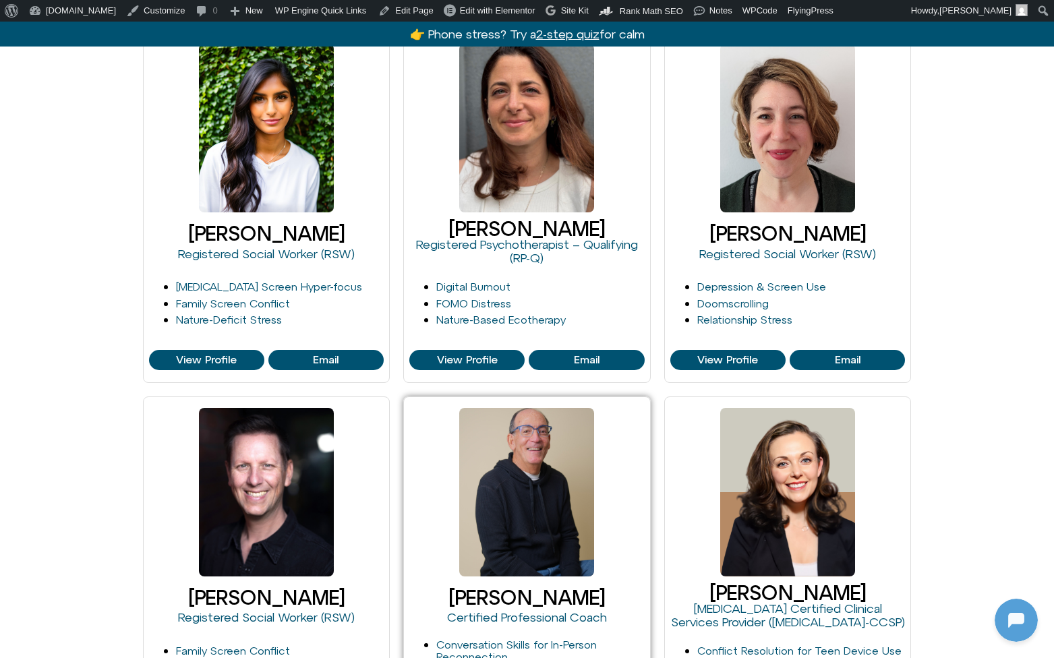
scroll to position [972, 0]
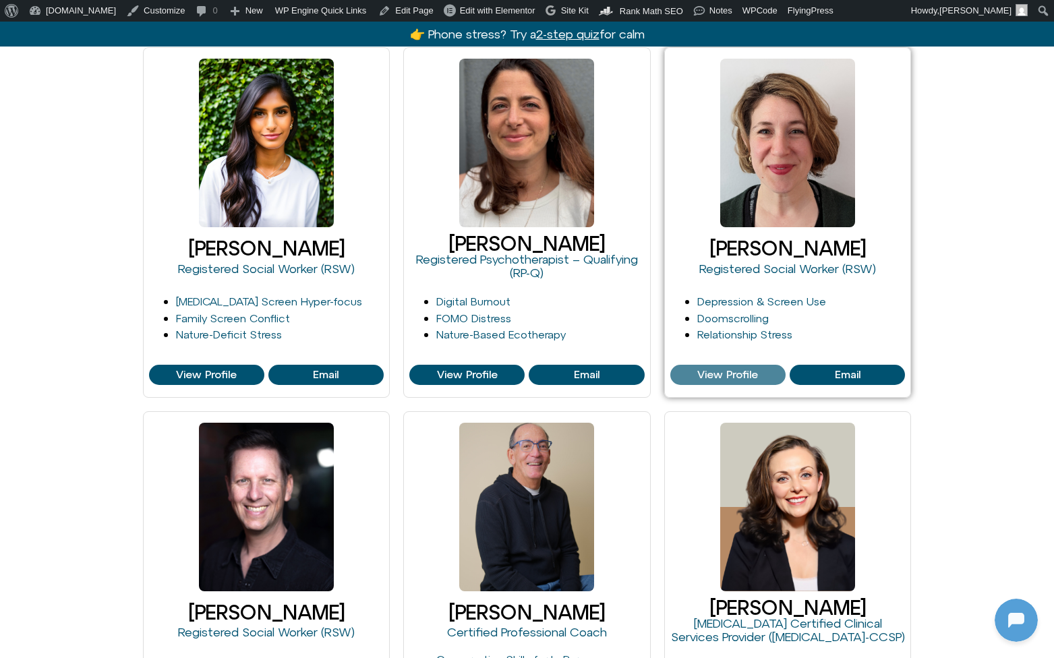
click at [750, 372] on span "View Profile" at bounding box center [727, 375] width 61 height 12
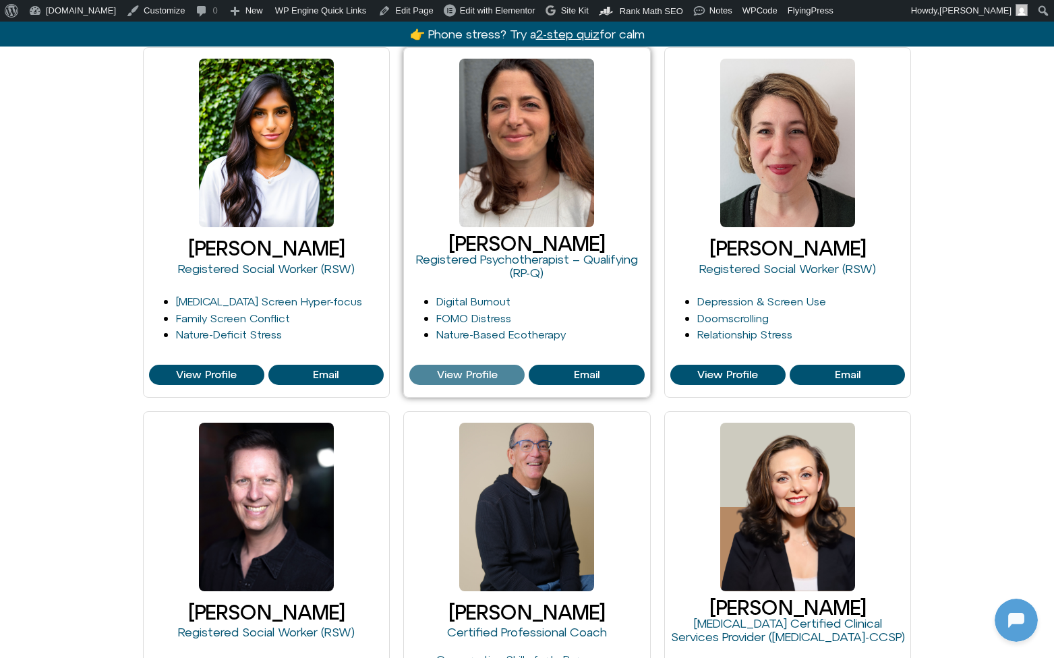
click at [492, 371] on span "View Profile" at bounding box center [467, 375] width 61 height 12
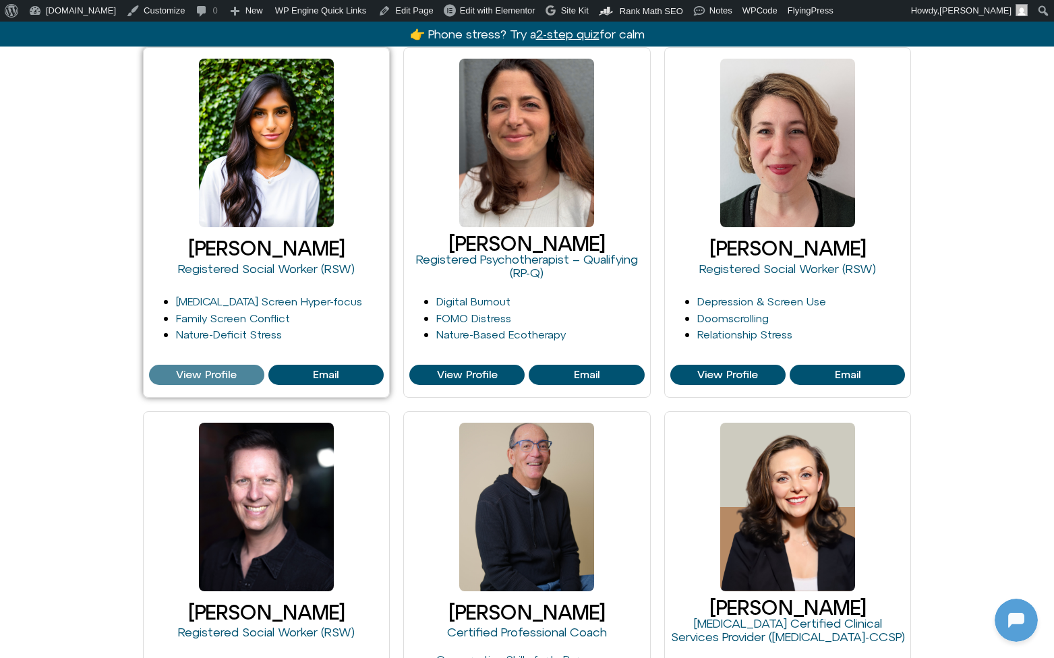
click at [231, 372] on span "View Profile" at bounding box center [206, 375] width 61 height 12
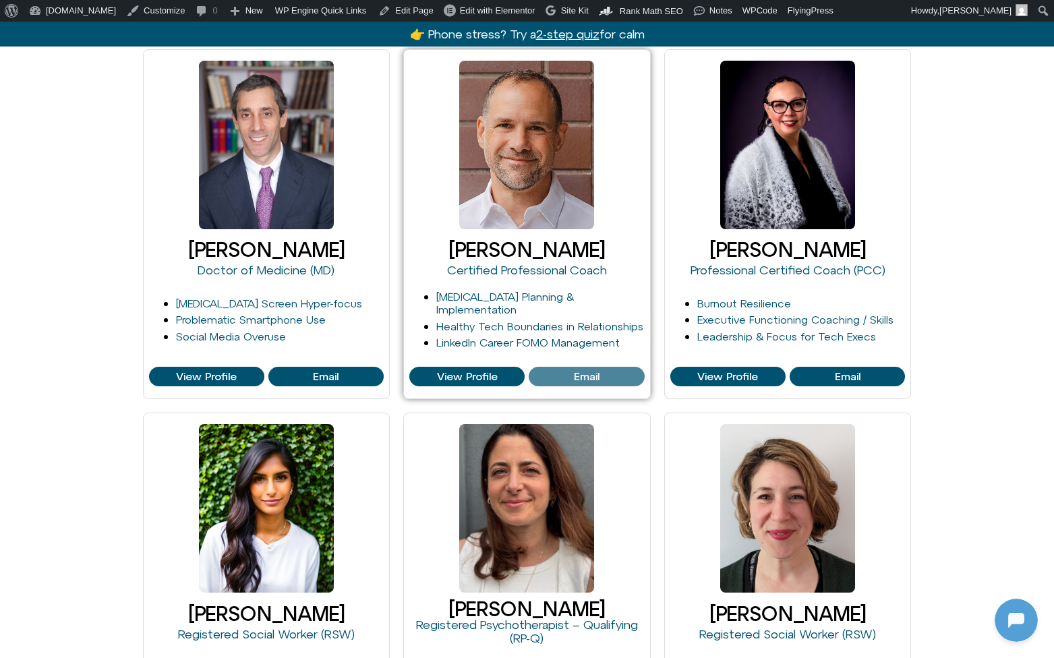
scroll to position [578, 0]
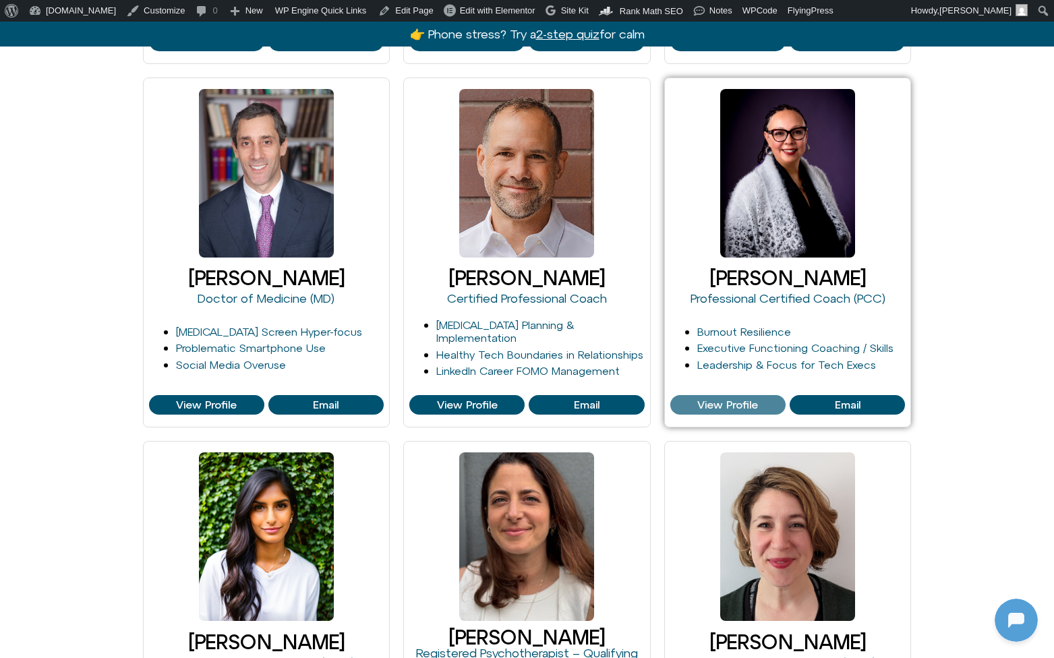
click at [726, 407] on span "View Profile" at bounding box center [727, 405] width 61 height 12
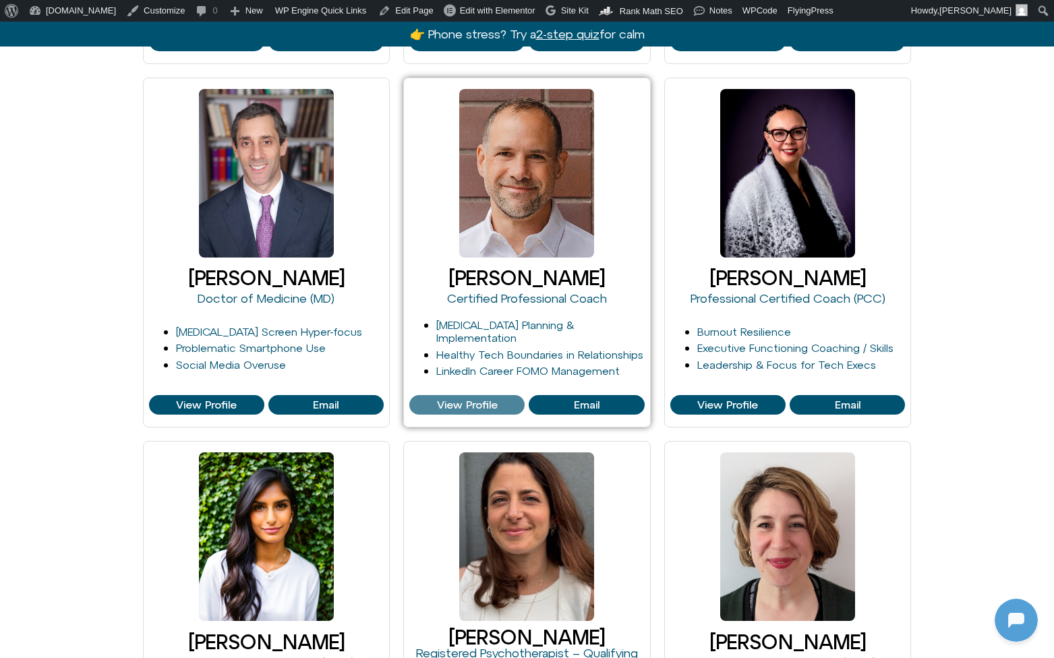
click at [481, 399] on span "View Profile" at bounding box center [467, 405] width 61 height 12
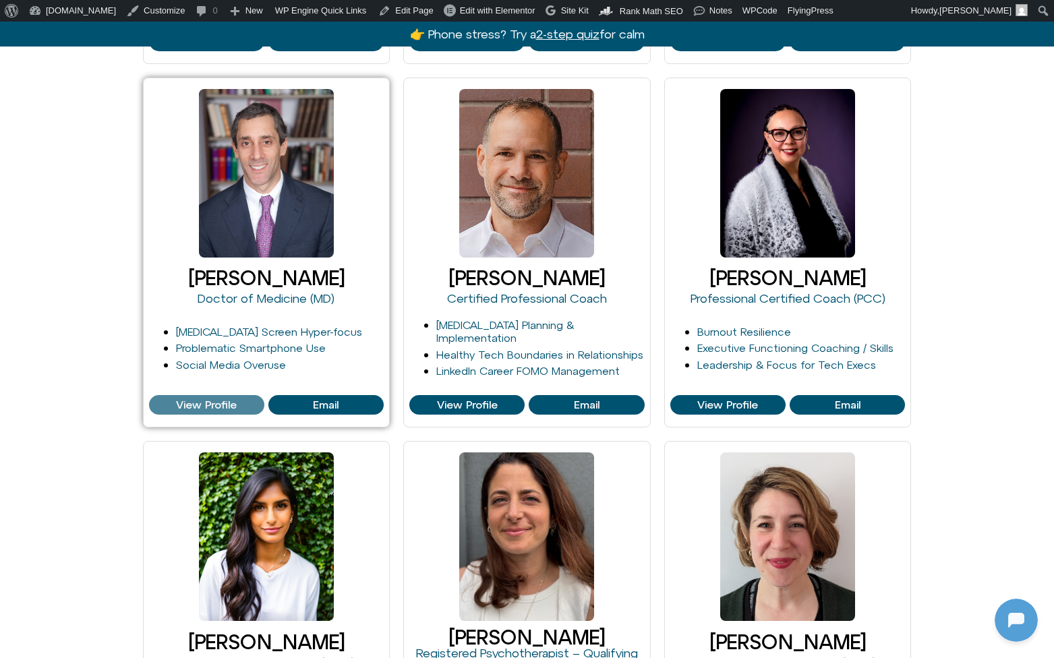
click at [202, 399] on span "View Profile" at bounding box center [206, 405] width 61 height 12
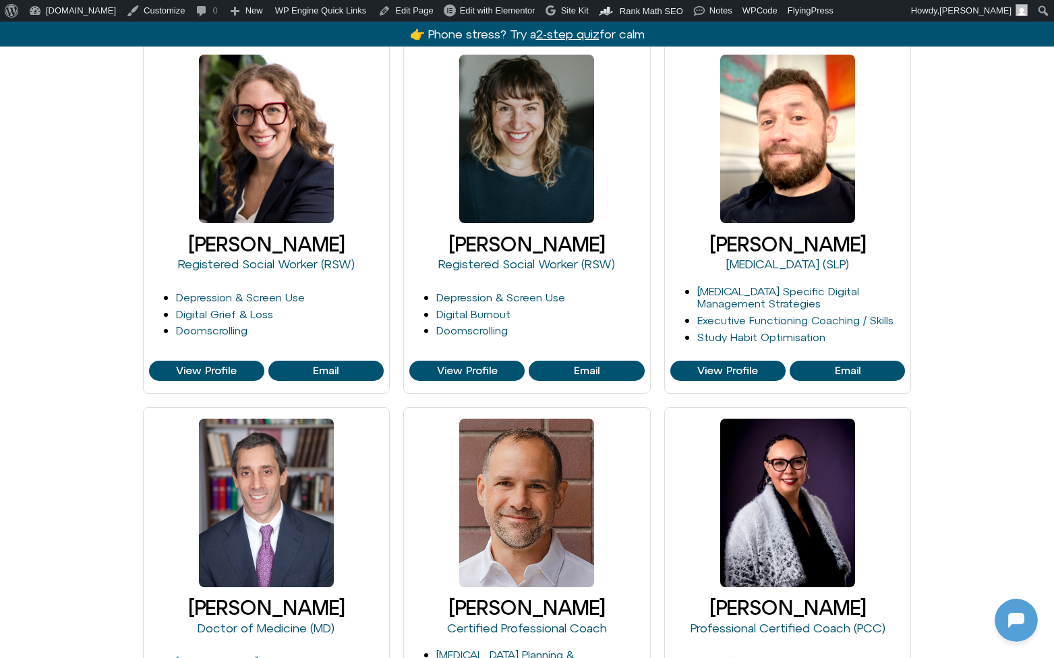
scroll to position [213, 0]
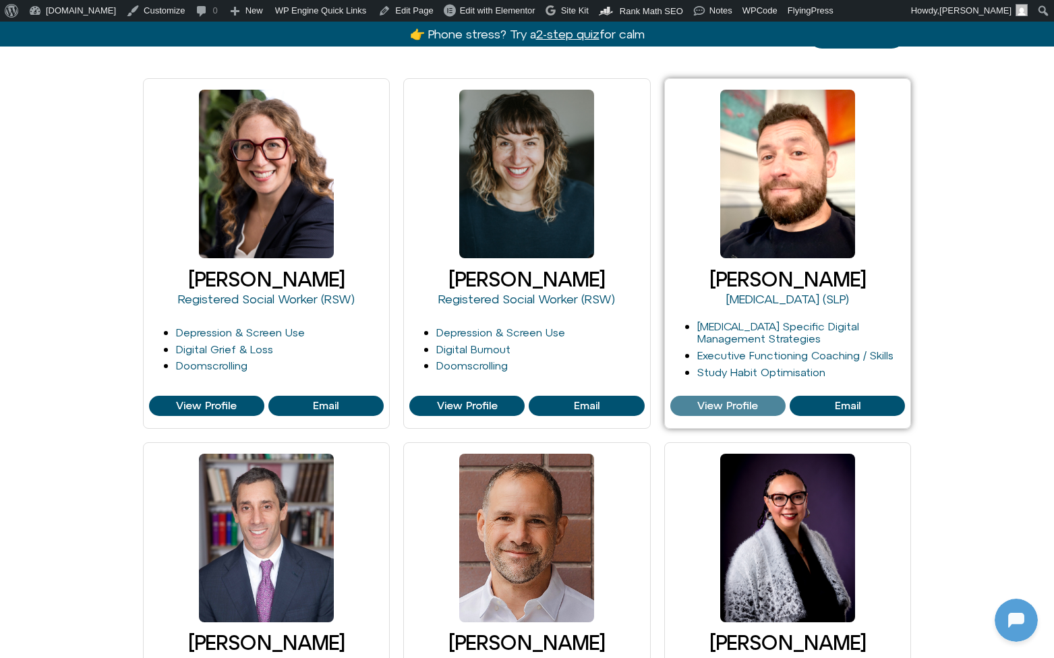
click at [705, 403] on span "View Profile" at bounding box center [727, 406] width 61 height 12
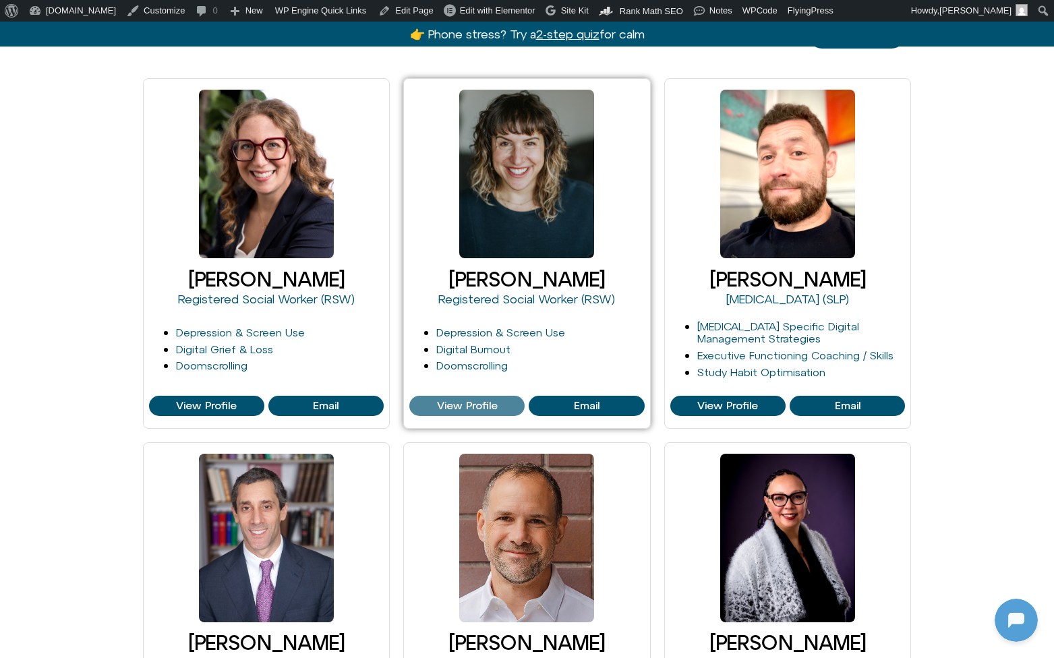
click at [497, 406] on span "View Profile" at bounding box center [467, 406] width 61 height 12
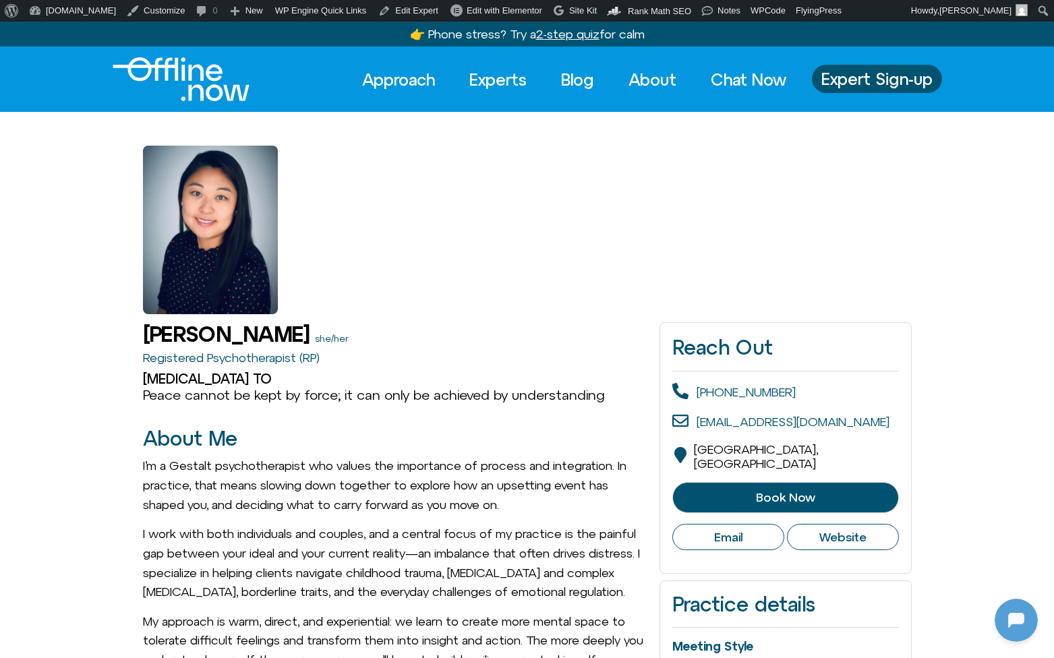
scroll to position [179, 0]
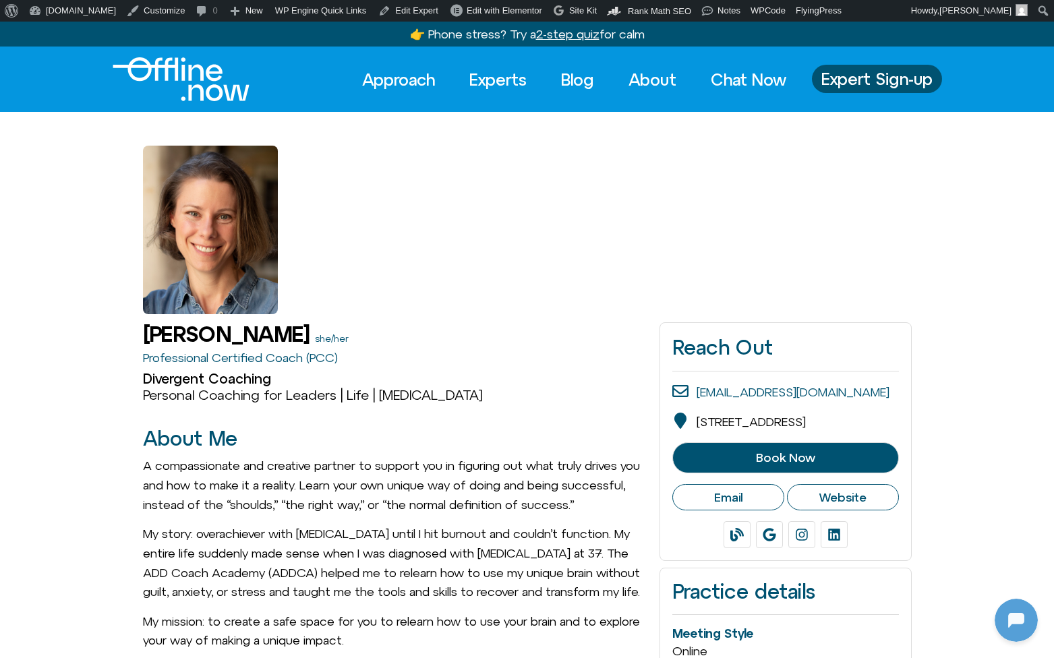
scroll to position [179, 0]
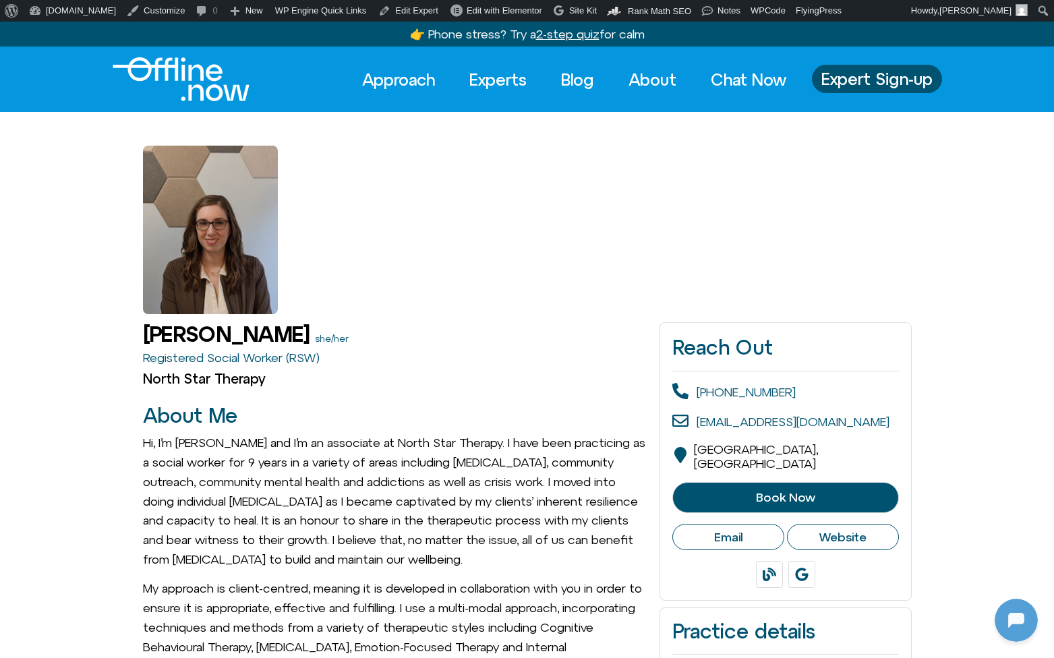
scroll to position [179, 0]
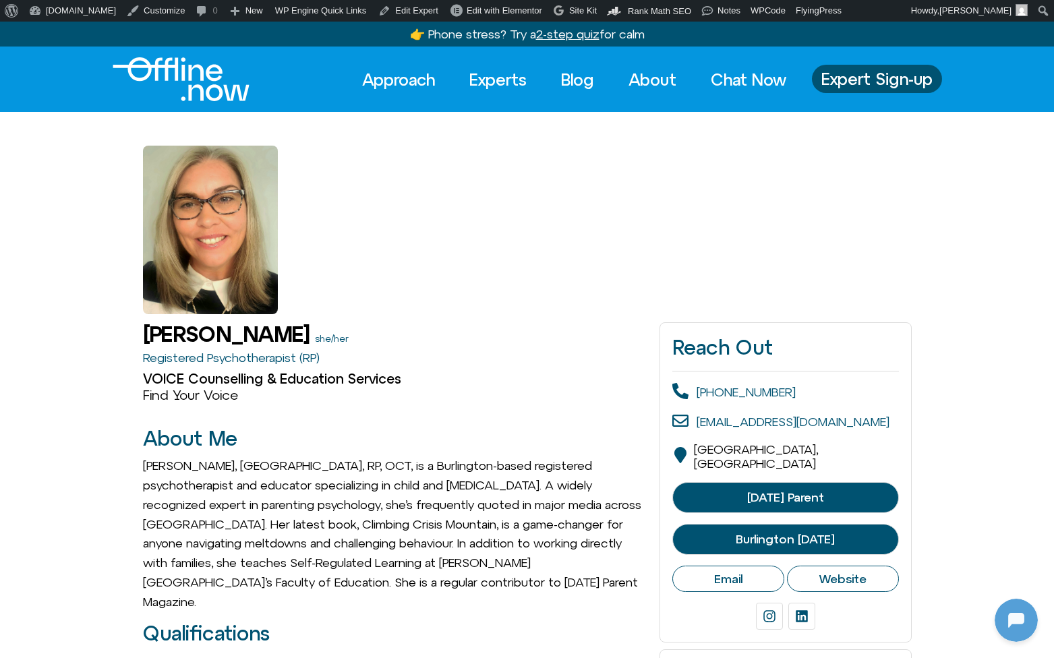
scroll to position [179, 0]
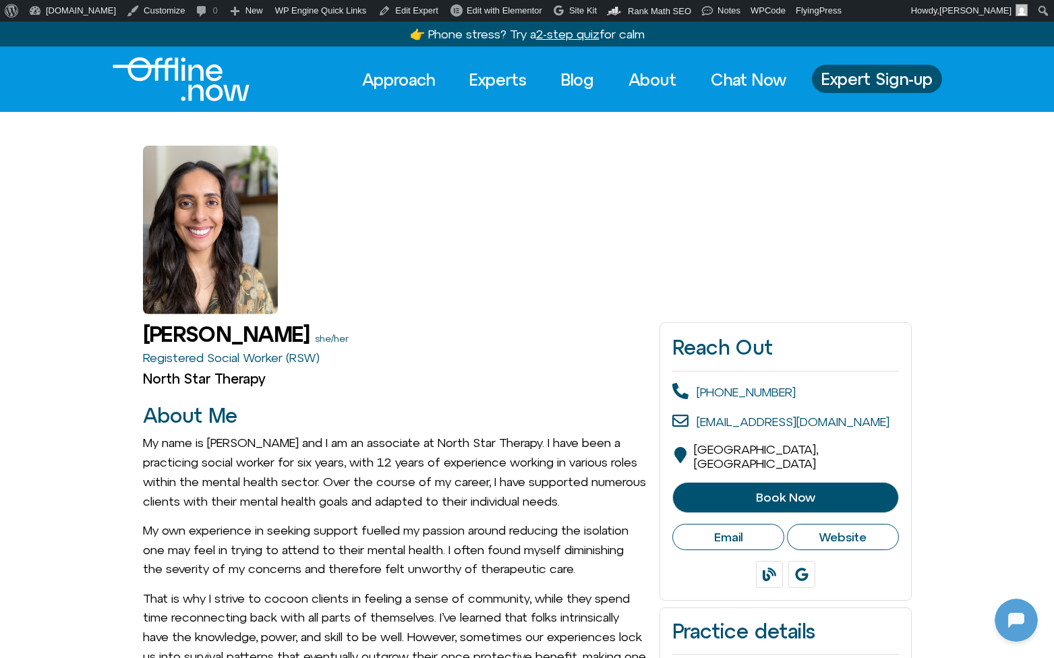
scroll to position [179, 0]
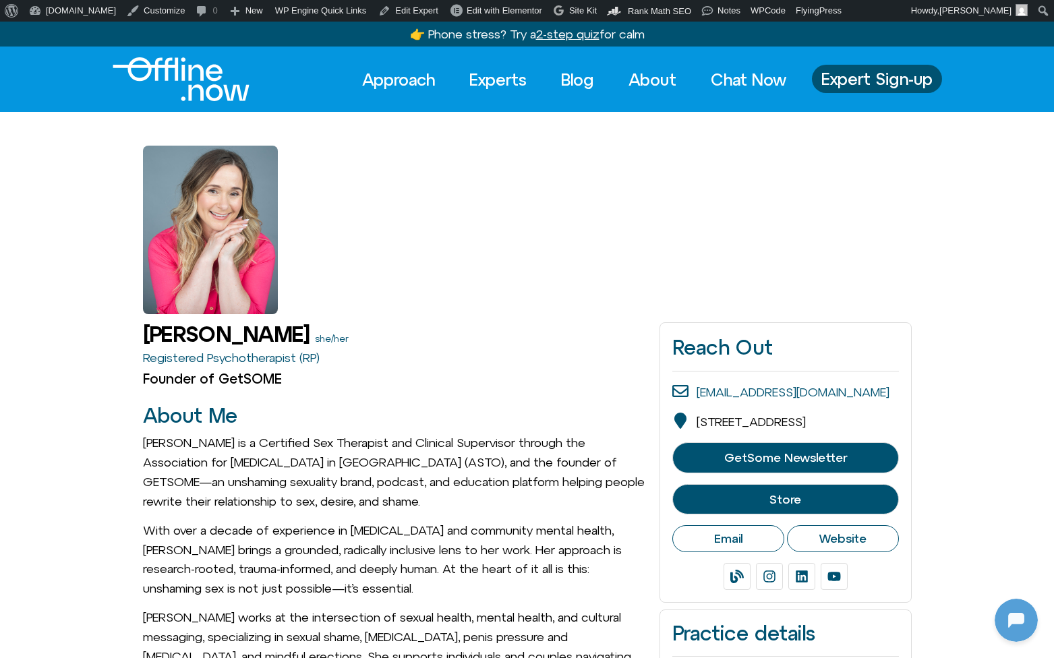
scroll to position [179, 0]
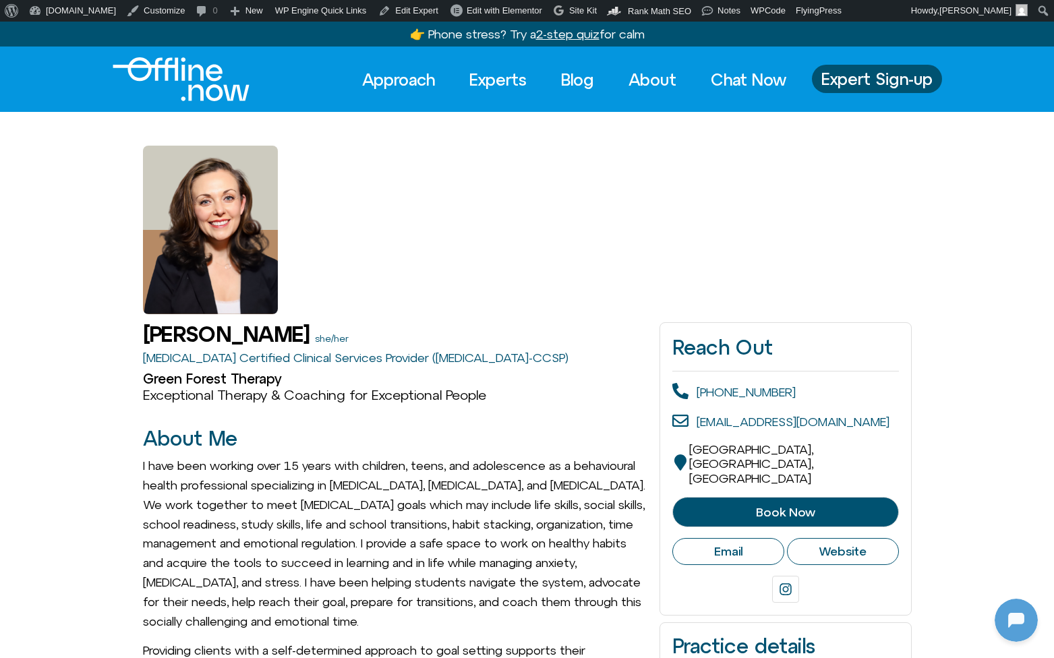
scroll to position [179, 0]
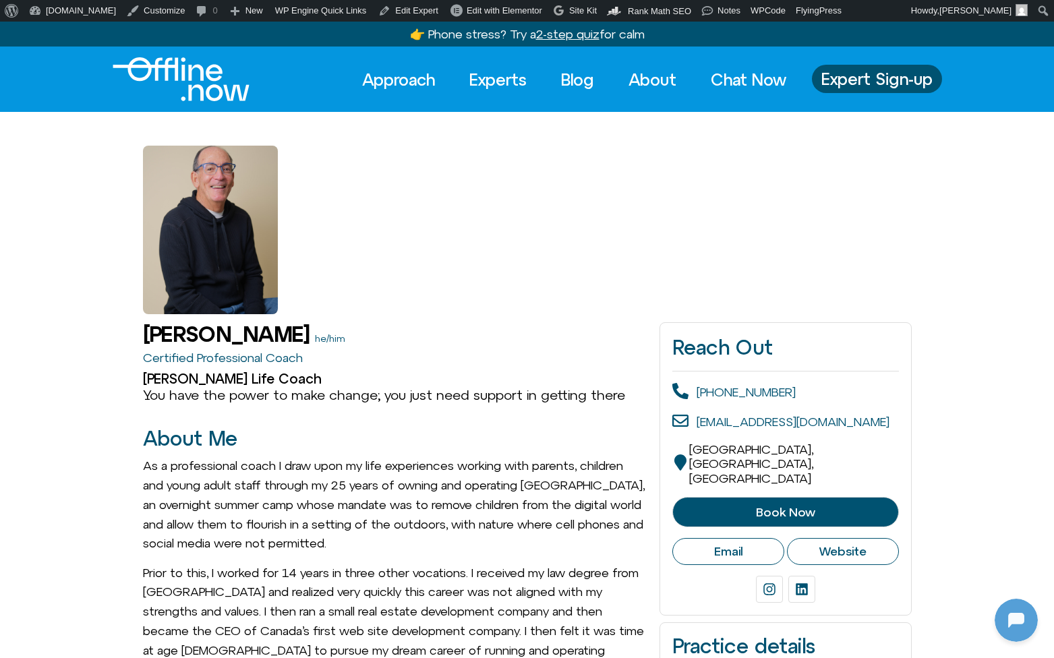
scroll to position [179, 0]
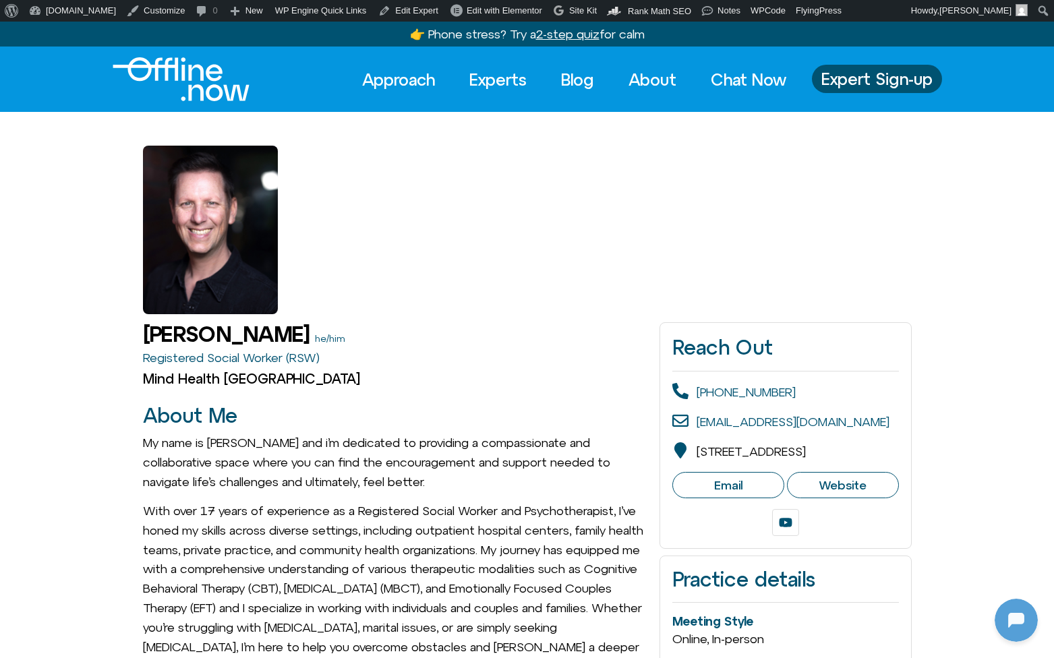
scroll to position [179, 0]
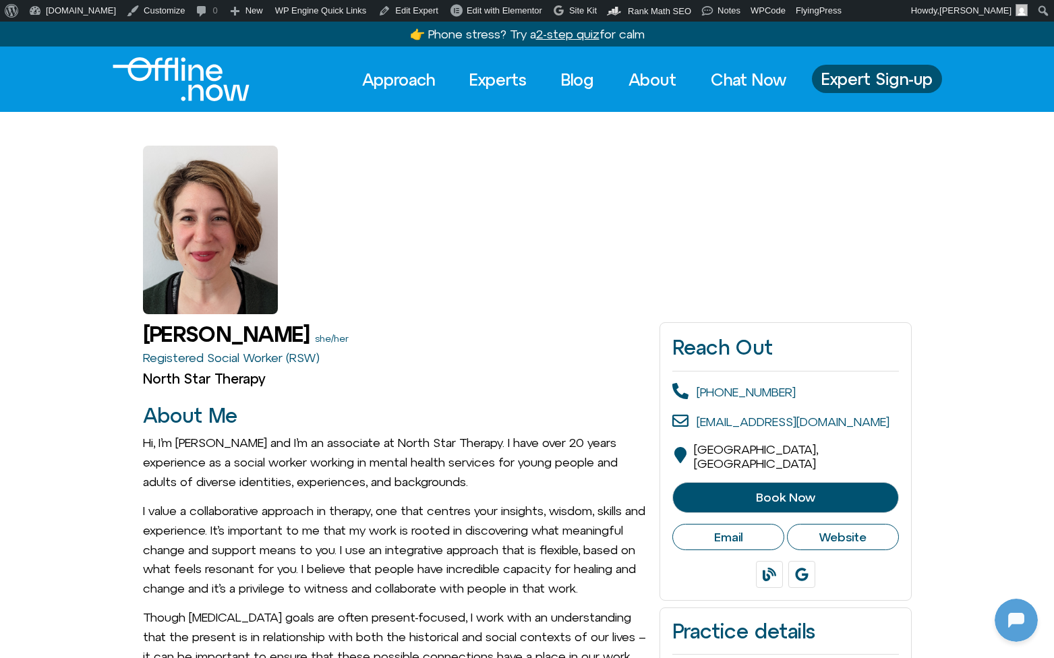
scroll to position [179, 0]
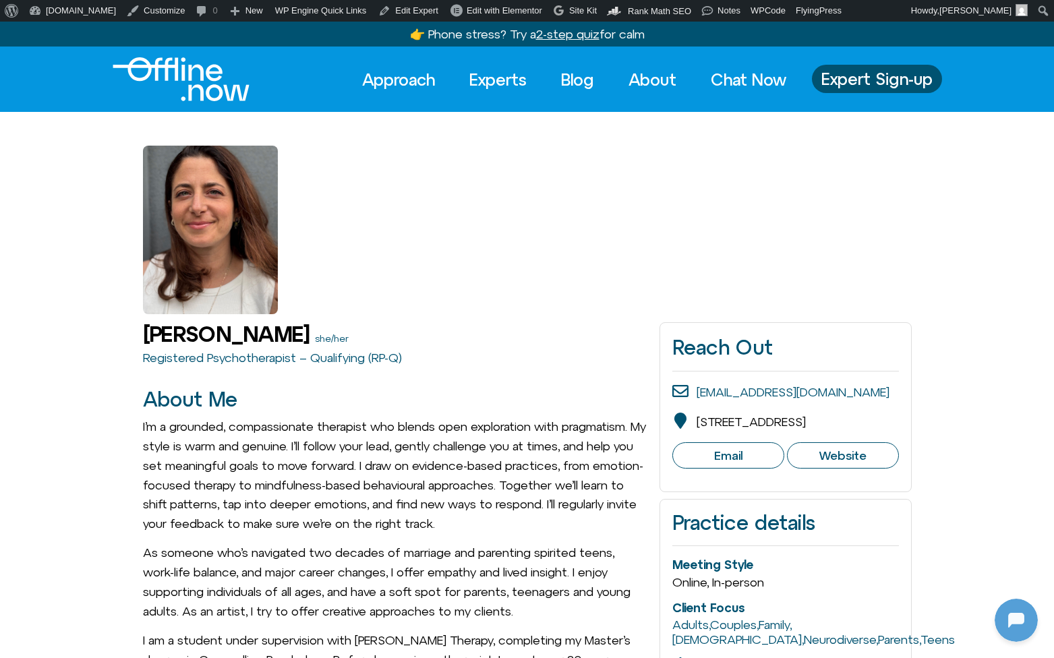
scroll to position [179, 0]
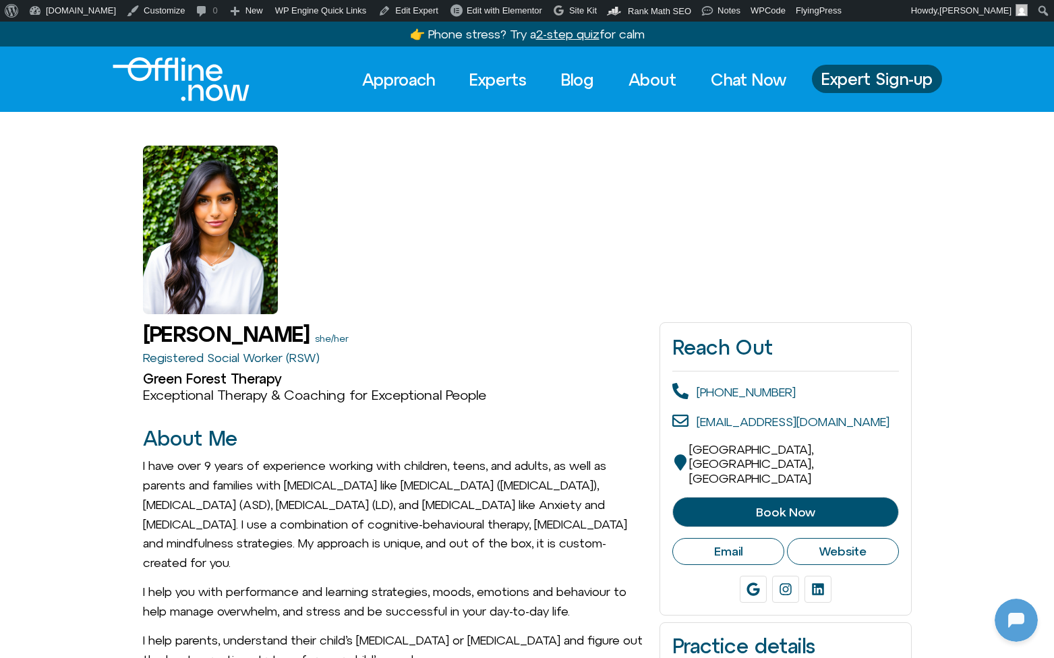
scroll to position [179, 0]
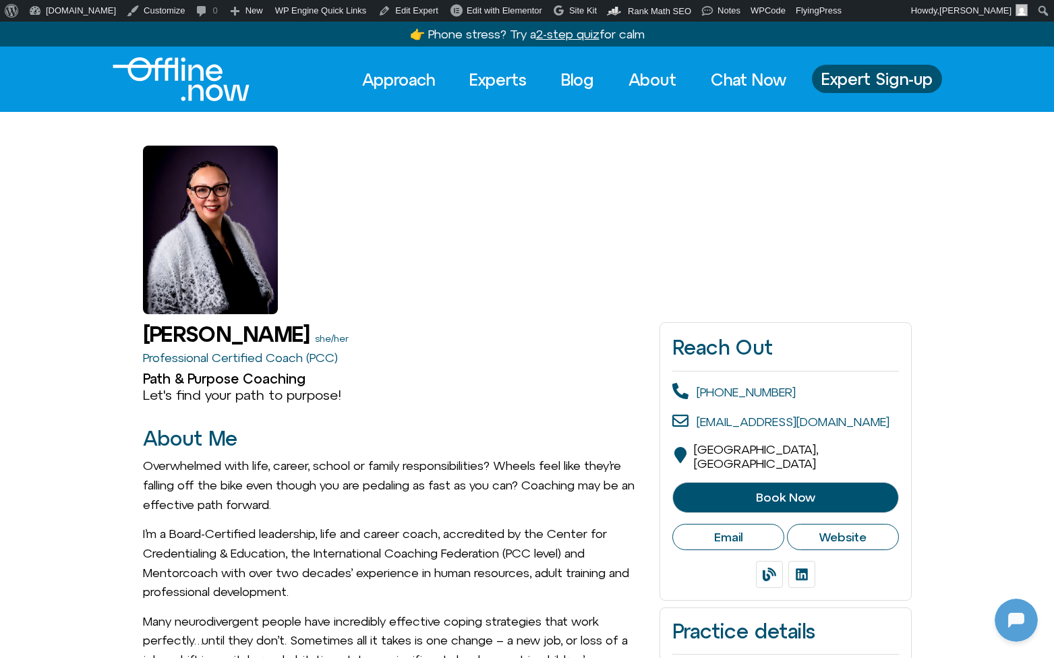
scroll to position [179, 0]
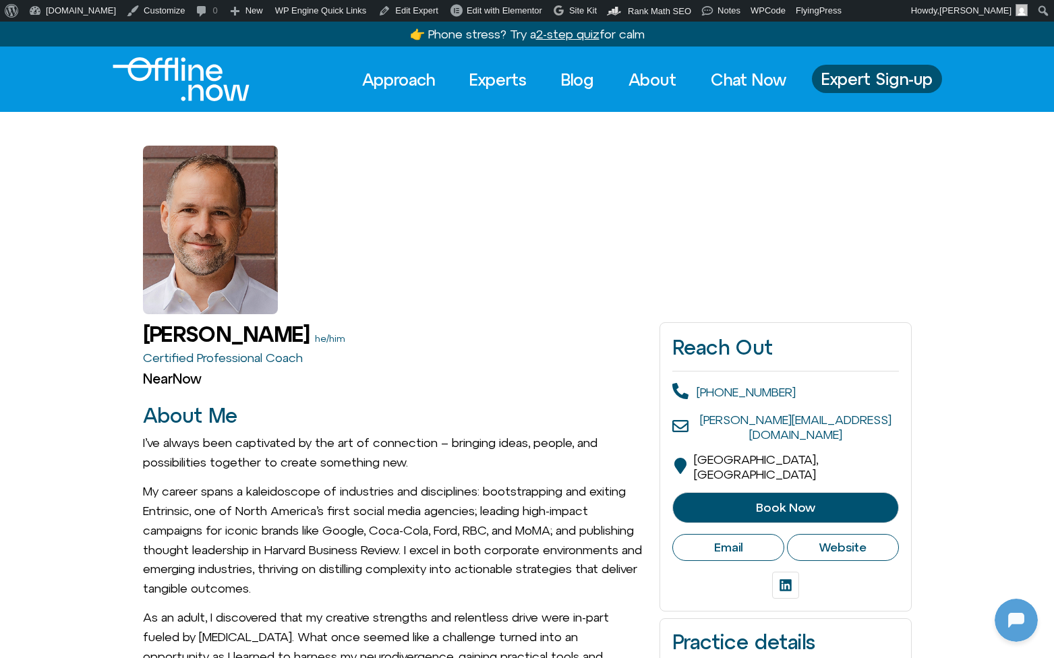
scroll to position [179, 0]
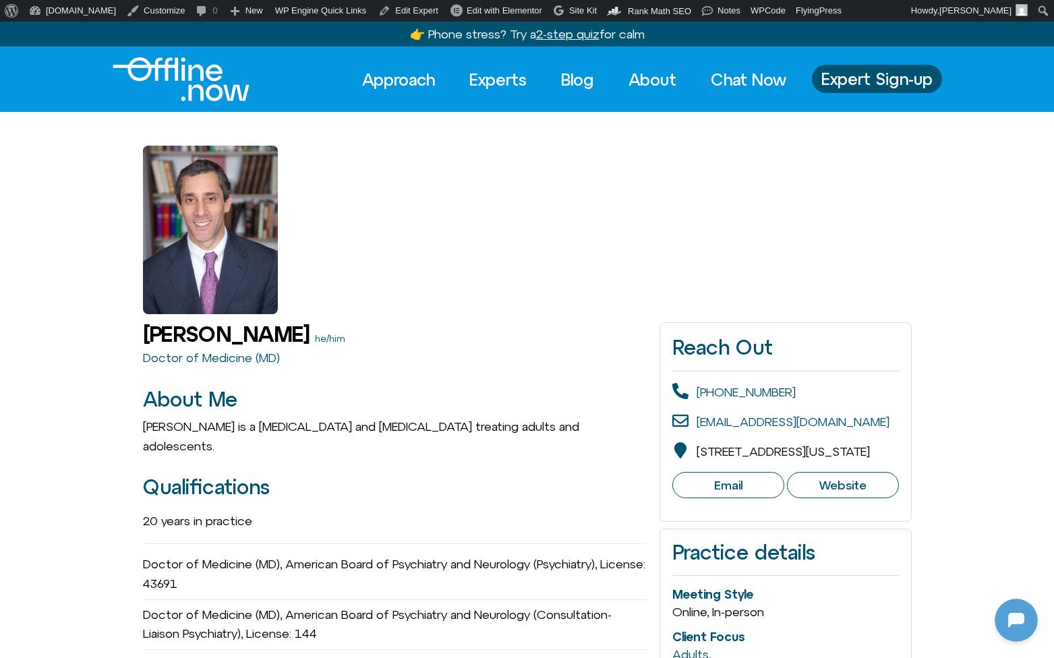
scroll to position [179, 0]
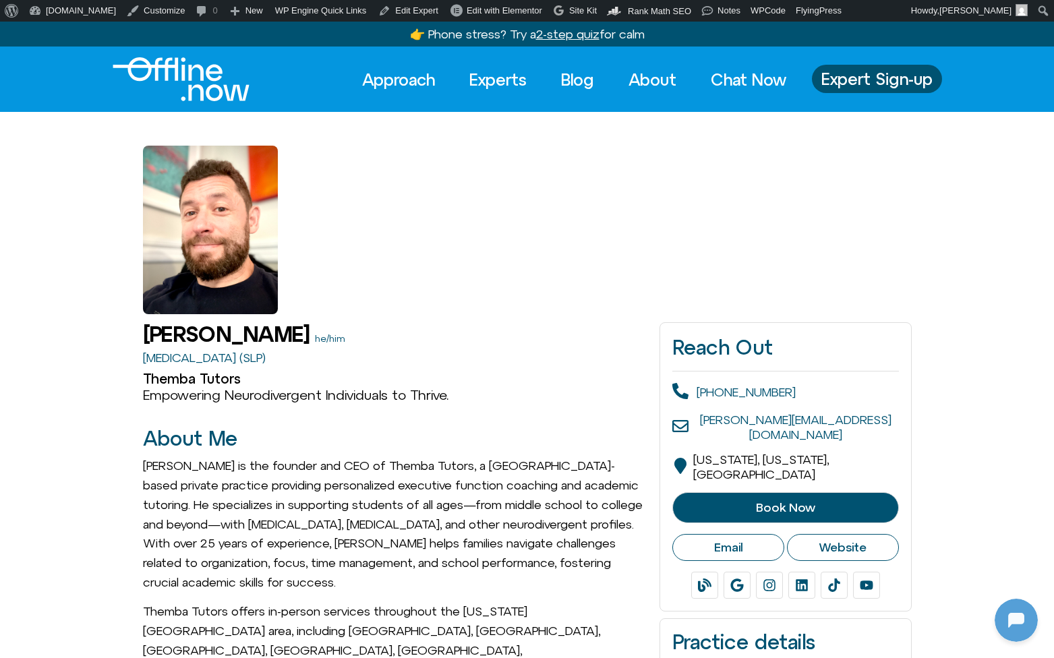
scroll to position [179, 0]
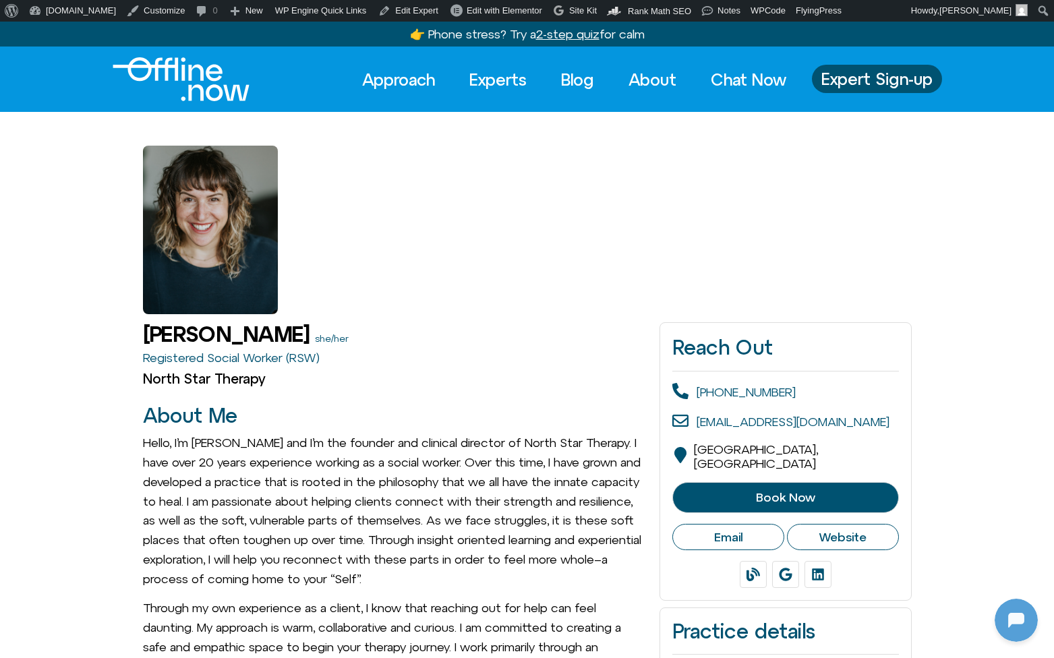
scroll to position [179, 0]
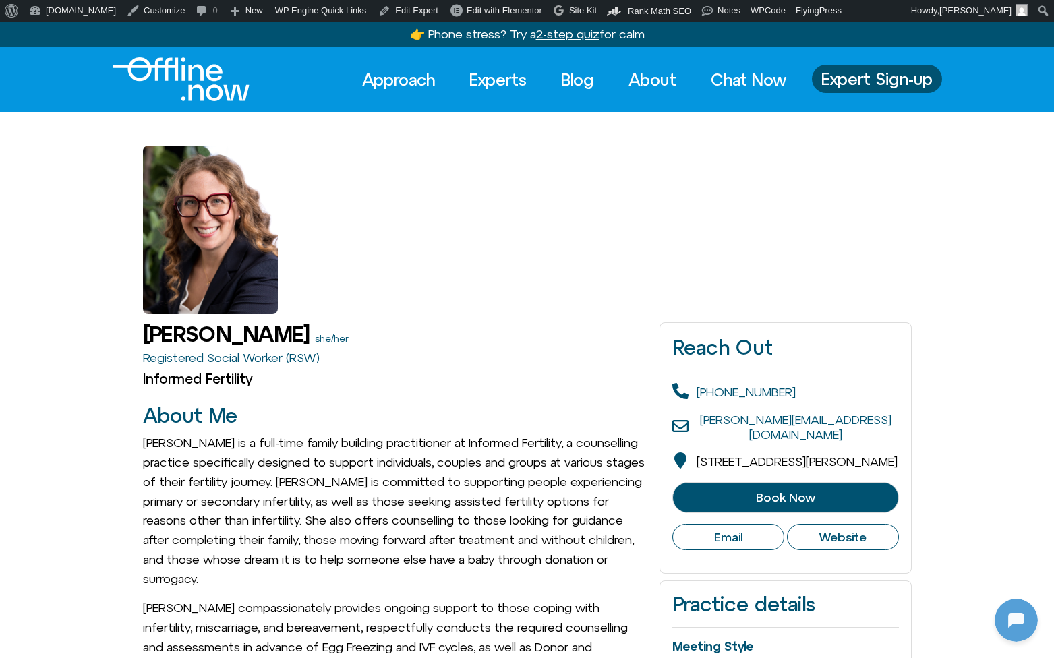
scroll to position [179, 0]
